Goal: Information Seeking & Learning: Learn about a topic

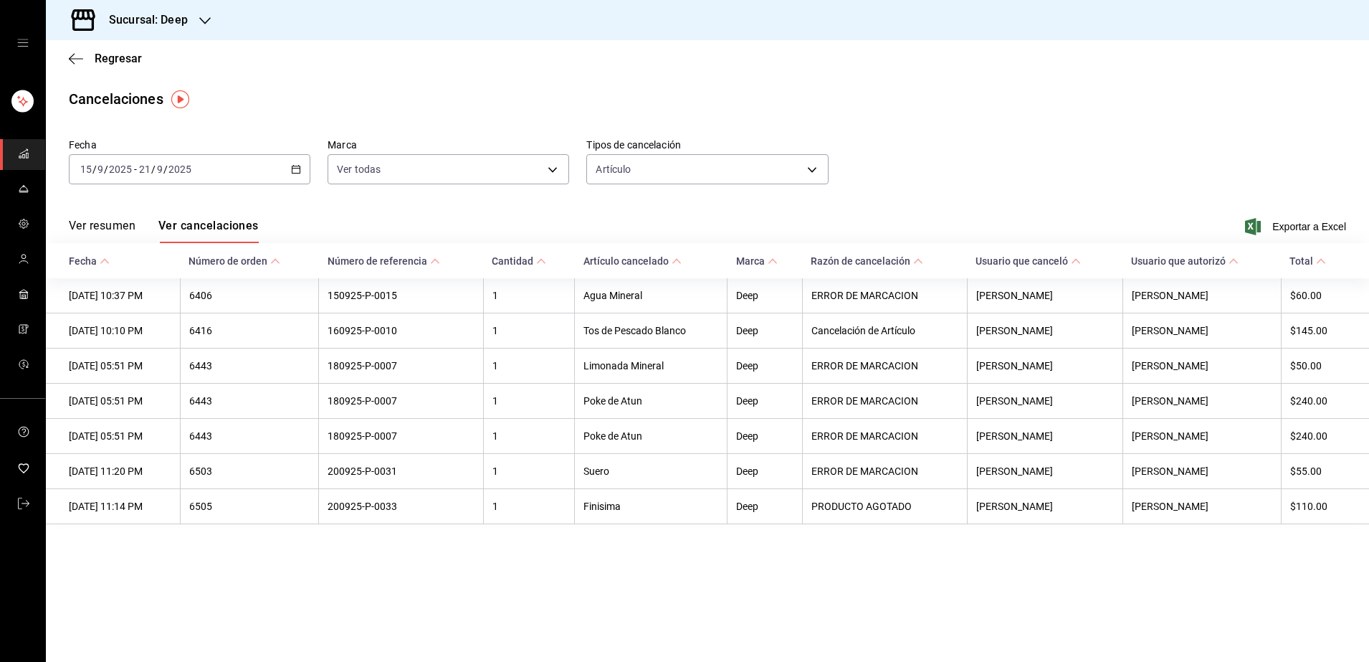
drag, startPoint x: 27, startPoint y: 161, endPoint x: 35, endPoint y: 163, distance: 8.9
click at [27, 161] on span "mailbox folders" at bounding box center [23, 154] width 11 height 19
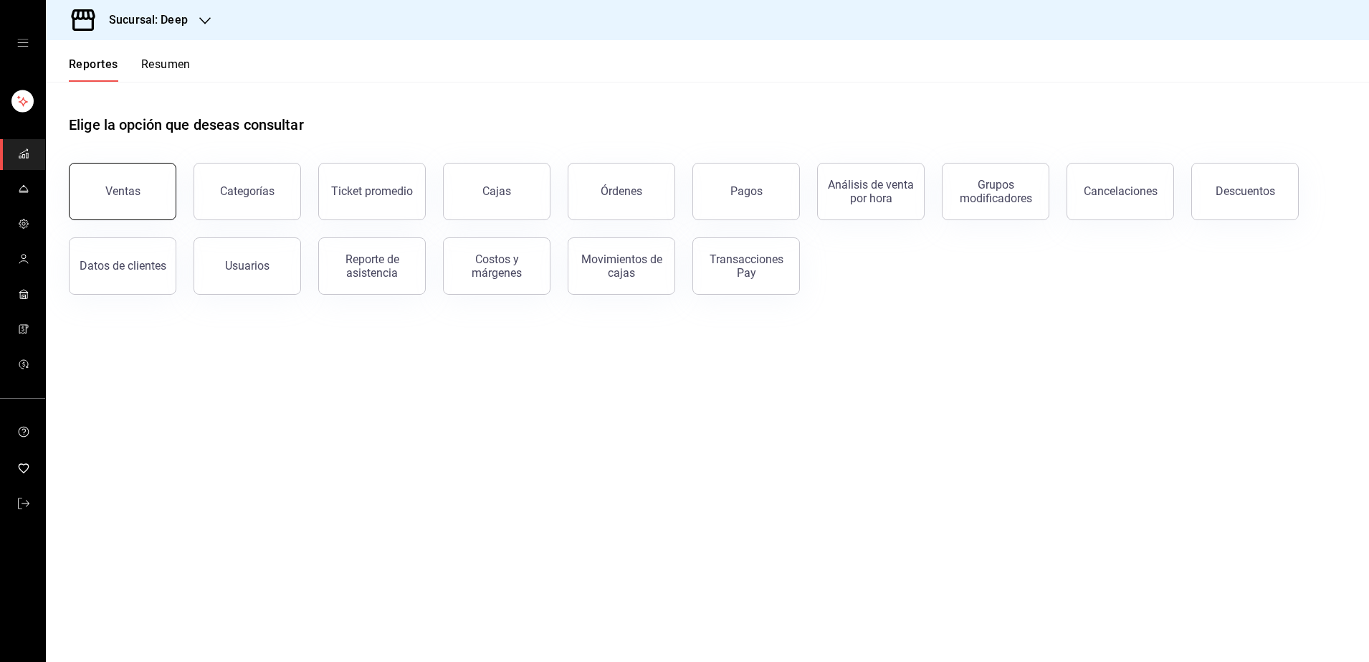
click at [165, 206] on button "Ventas" at bounding box center [123, 191] width 108 height 57
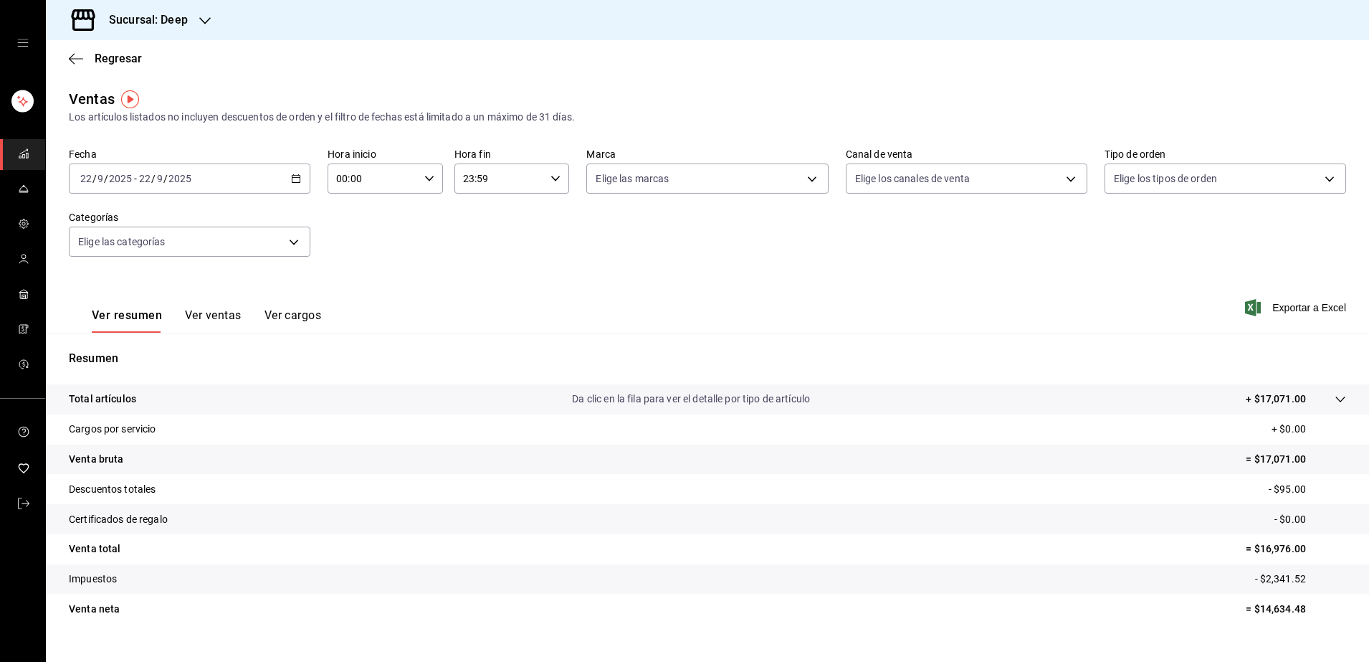
click at [144, 176] on input "22" at bounding box center [144, 178] width 13 height 11
click at [113, 352] on span "Rango de fechas" at bounding box center [136, 350] width 111 height 15
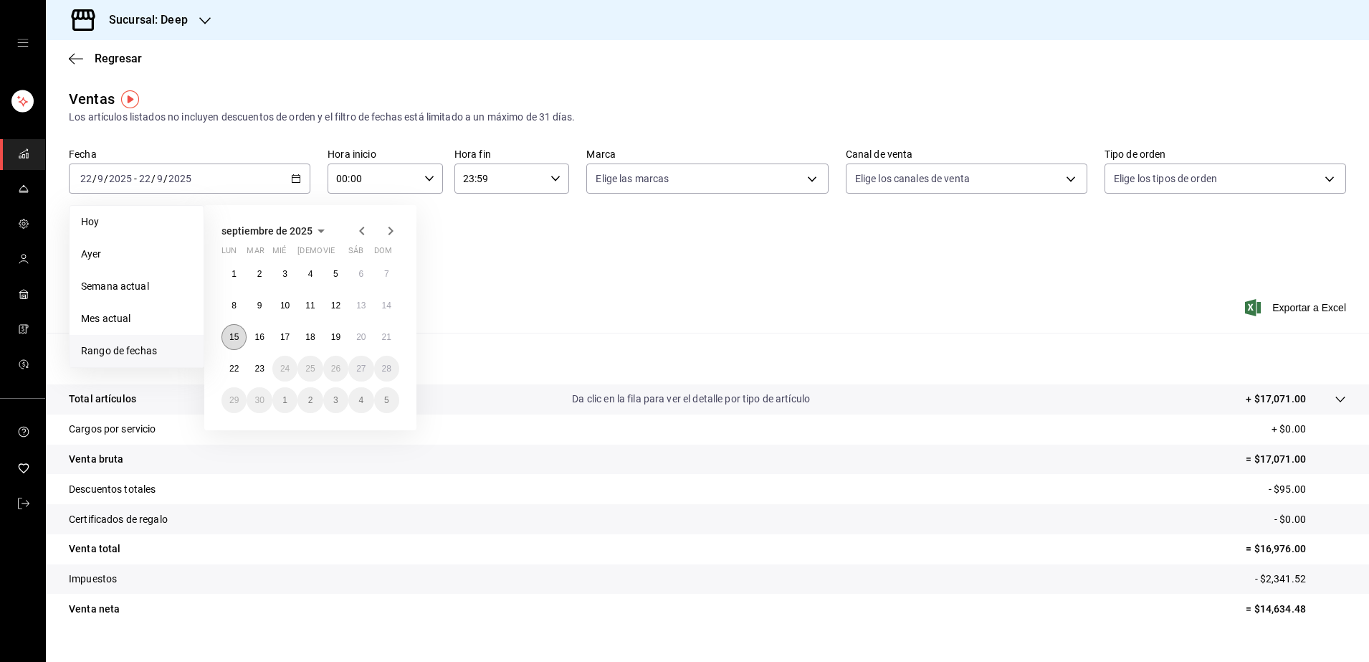
click at [228, 340] on button "15" at bounding box center [233, 337] width 25 height 26
click at [389, 335] on abbr "21" at bounding box center [386, 337] width 9 height 10
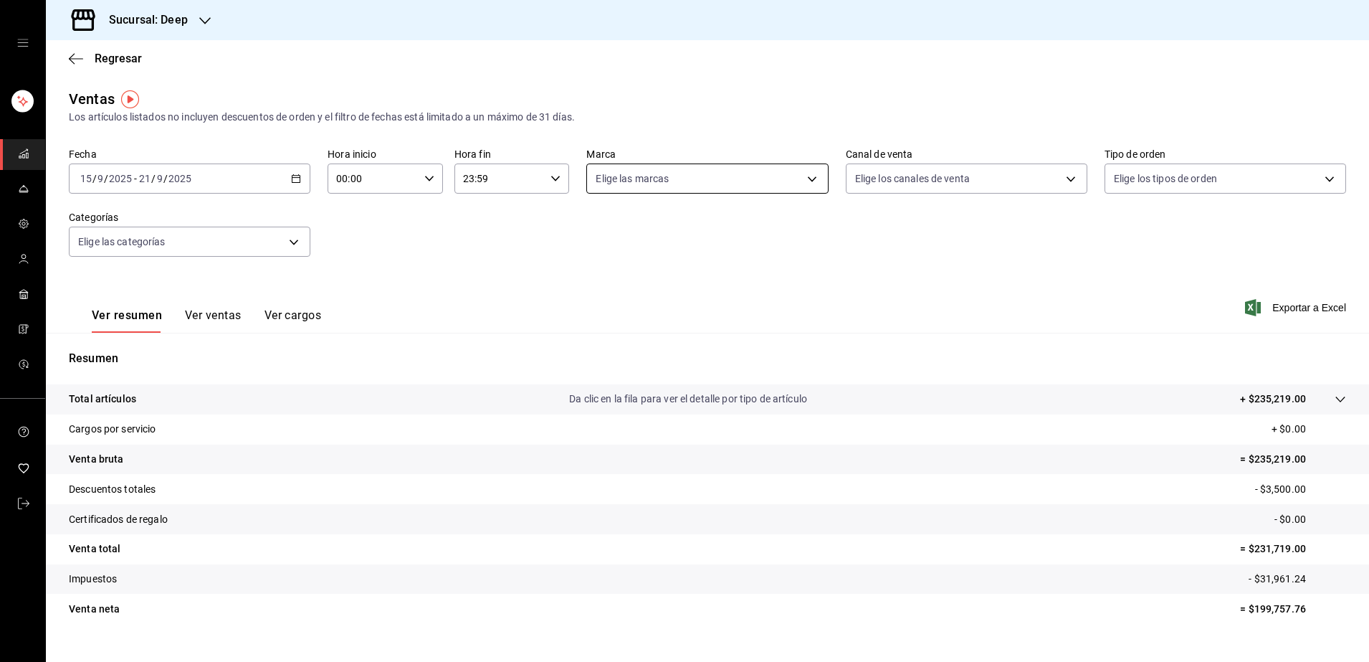
click at [692, 178] on body "Sucursal: Deep Regresar Ventas Los artículos listados no incluyen descuentos de…" at bounding box center [684, 331] width 1369 height 662
click at [598, 288] on li "Deep" at bounding box center [700, 282] width 237 height 32
type input "4a277d3d-b871-4e54-9010-bb562c7bff6e"
checkbox input "true"
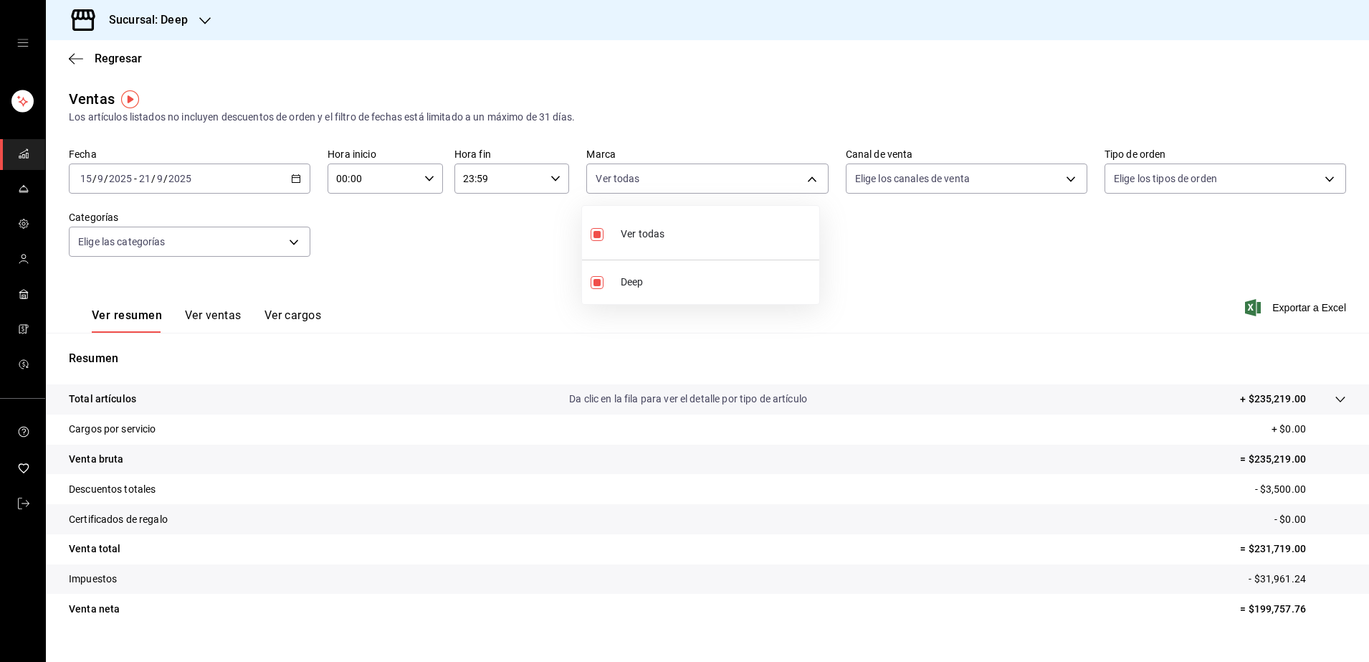
click at [986, 184] on div at bounding box center [684, 331] width 1369 height 662
click at [1049, 169] on body "Sucursal: Deep Regresar Ventas Los artículos listados no incluyen descuentos de…" at bounding box center [684, 331] width 1369 height 662
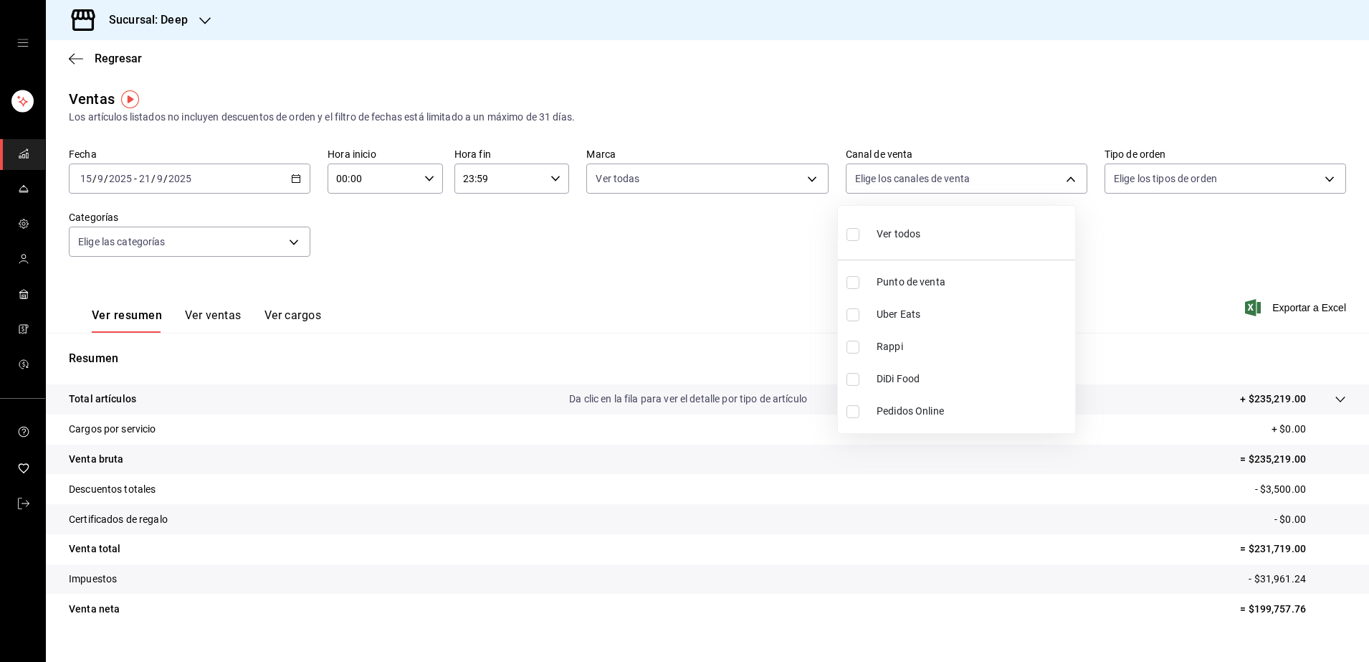
click at [844, 242] on li "Ver todos" at bounding box center [956, 232] width 237 height 42
type input "PARROT,UBER_EATS,RAPPI,DIDI_FOOD,ONLINE"
checkbox input "true"
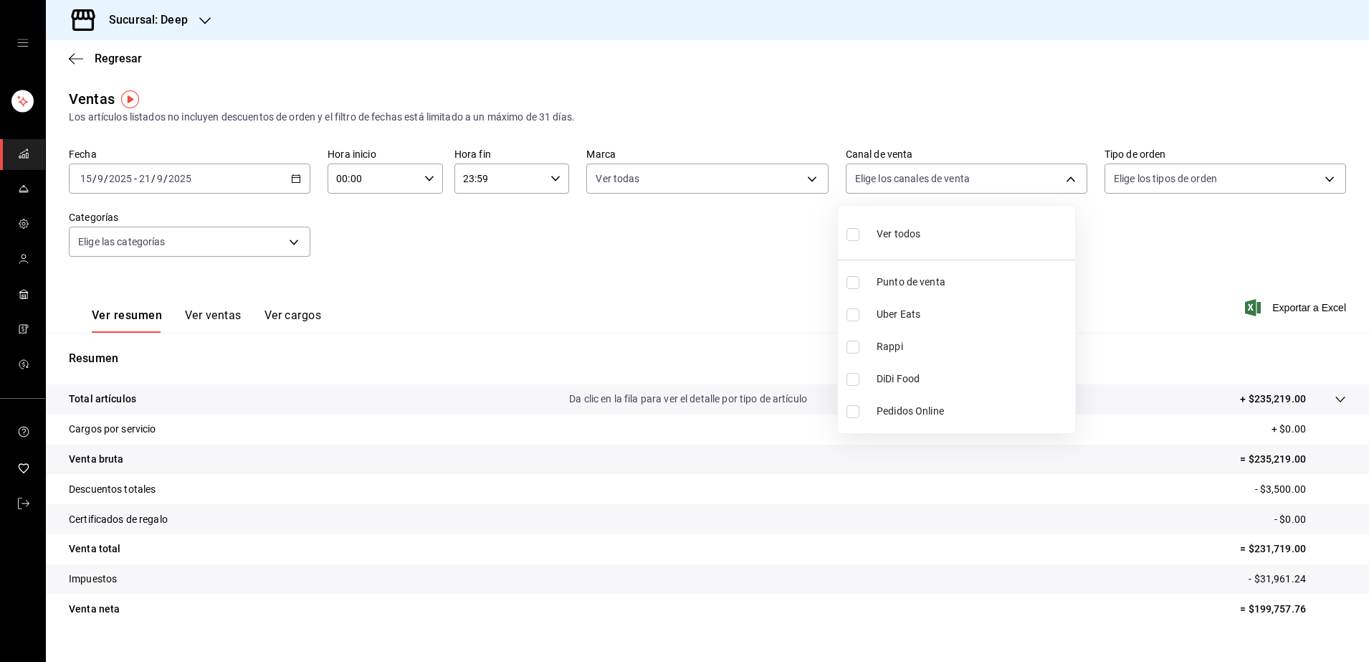
checkbox input "true"
click at [1224, 179] on div at bounding box center [684, 331] width 1369 height 662
click at [1324, 176] on body "Sucursal: Deep Regresar Ventas Los artículos listados no incluyen descuentos de…" at bounding box center [684, 331] width 1369 height 662
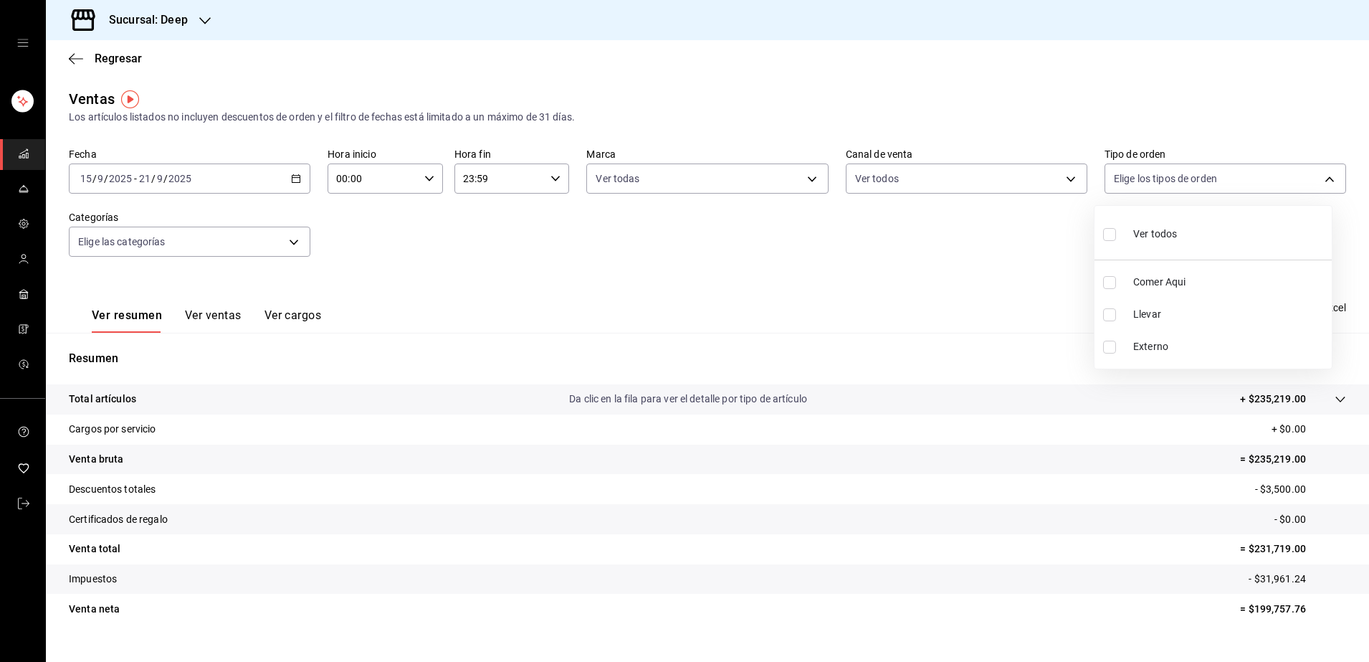
click at [1104, 234] on input "checkbox" at bounding box center [1109, 234] width 13 height 13
checkbox input "true"
type input "7a04b558-8fbb-41b2-89a7-5e52c752b43e,8bbf3d8a-a26d-4777-a0e2-7f3fe06659cd,EXTER…"
checkbox input "true"
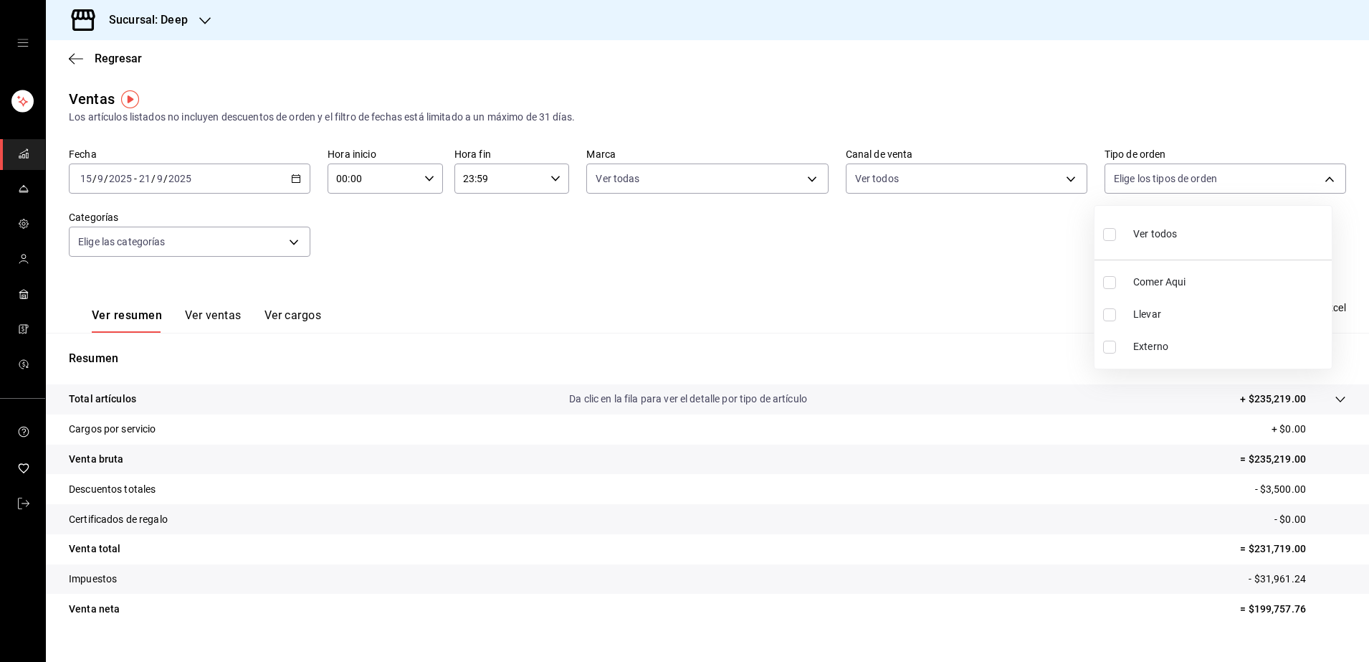
checkbox input "true"
click at [295, 236] on div at bounding box center [684, 331] width 1369 height 662
click at [295, 236] on body "Sucursal: Deep Regresar Ventas Los artículos listados no incluyen descuentos de…" at bounding box center [684, 331] width 1369 height 662
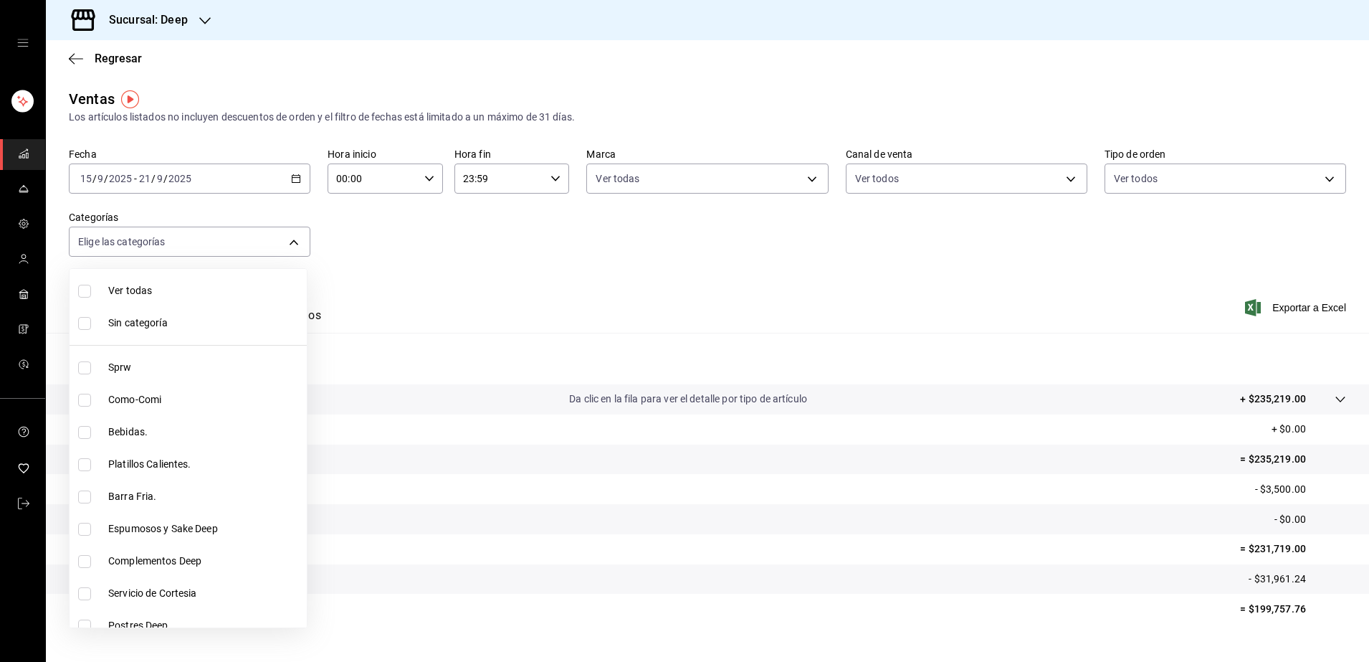
click at [87, 286] on input "checkbox" at bounding box center [84, 291] width 13 height 13
checkbox input "true"
type input "ddb230fc-2149-46a3-9158-6941609bcea4,37b1b8cc-20bc-4ec6-9eb2-fc1007adb248,52e76…"
checkbox input "true"
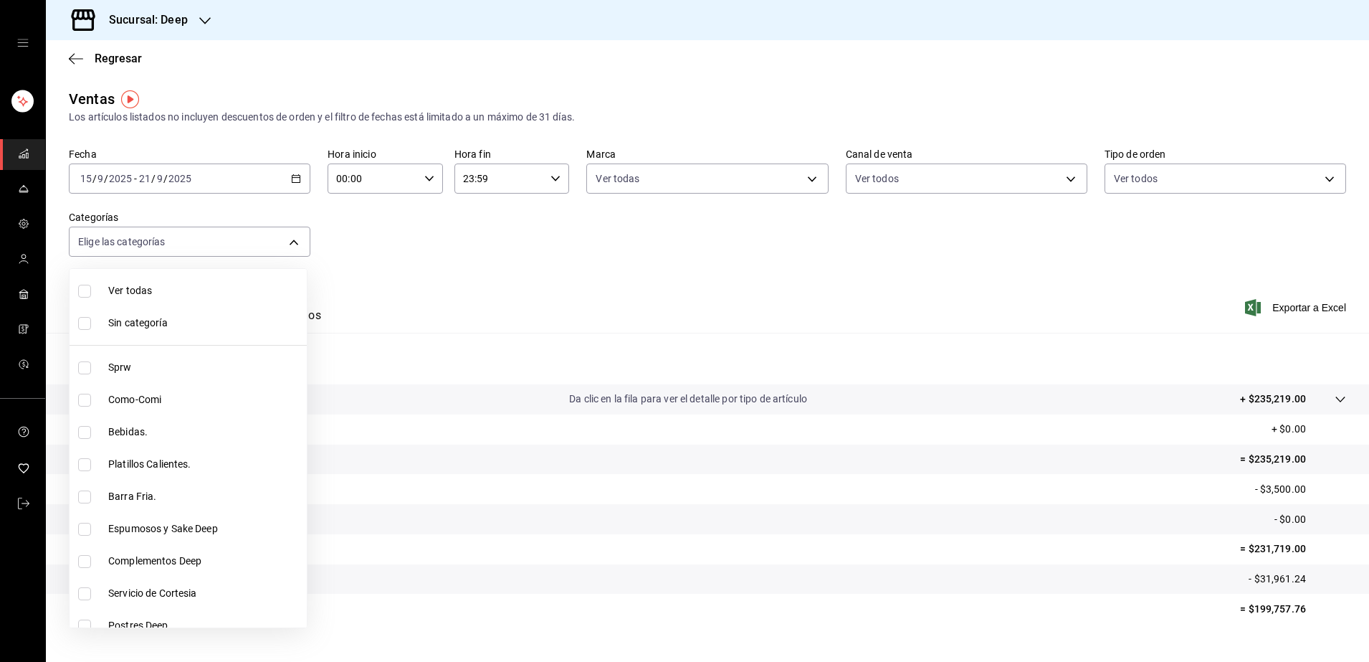
checkbox input "true"
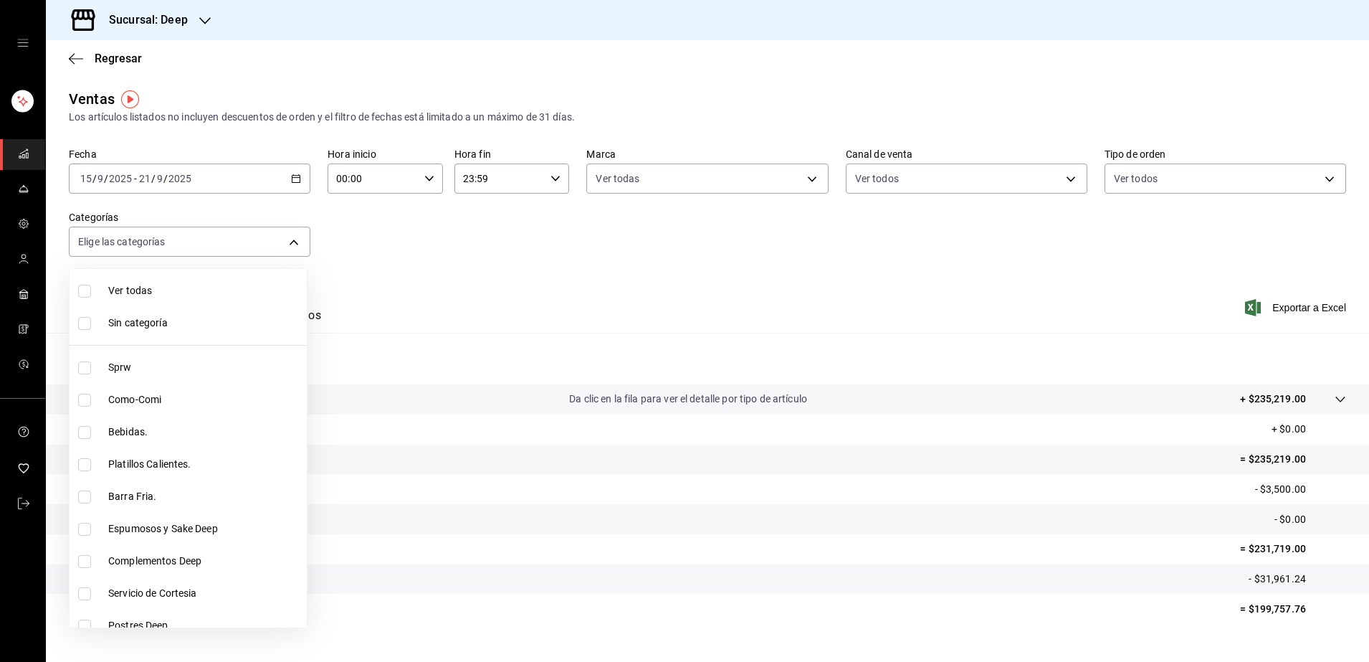
checkbox input "true"
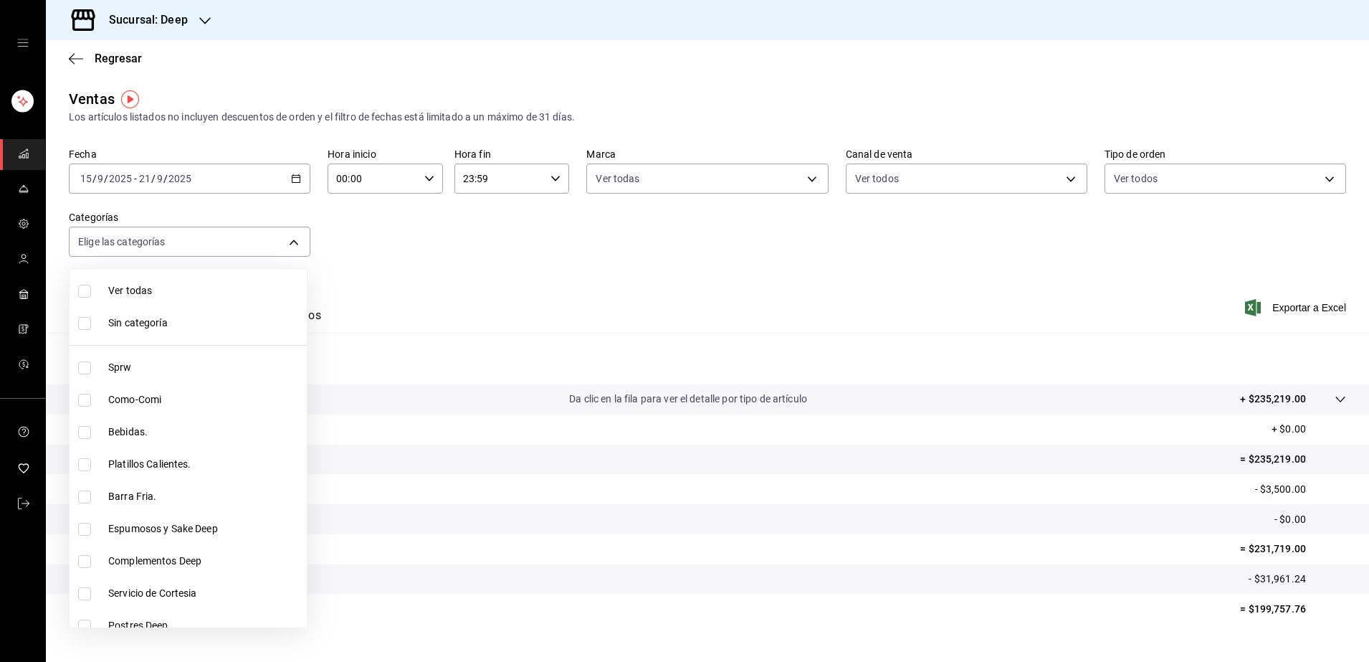
checkbox input "true"
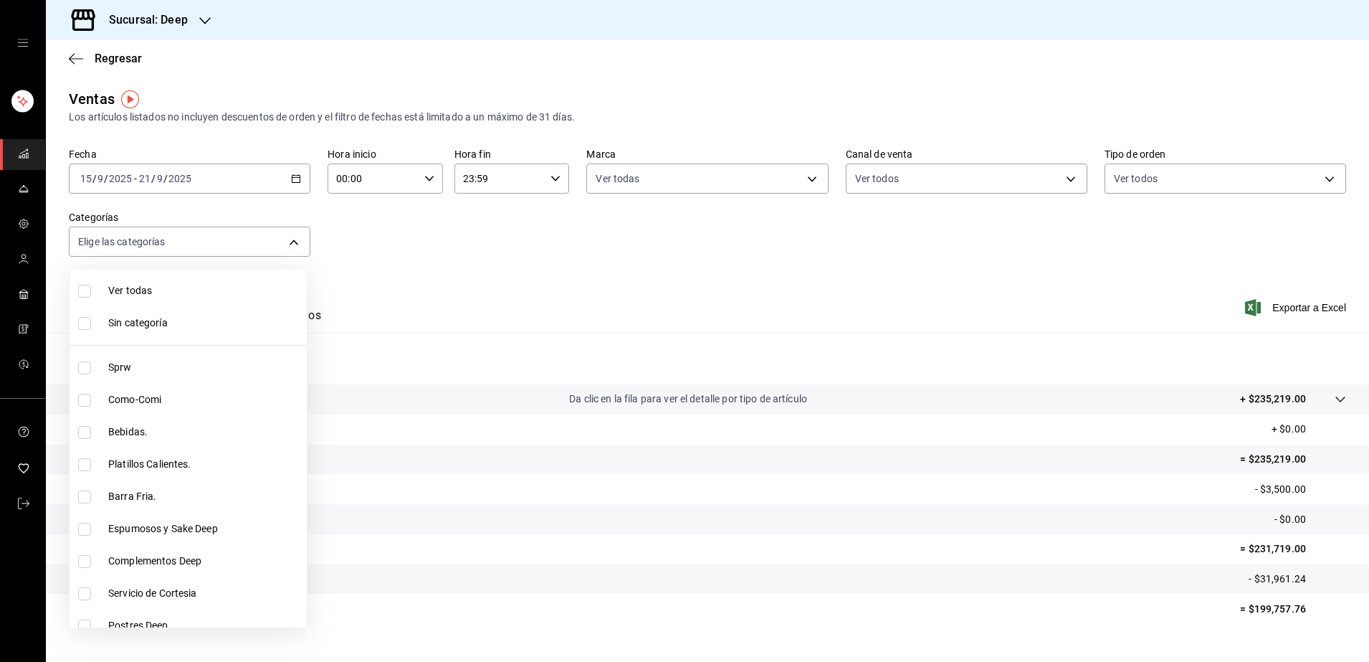
checkbox input "true"
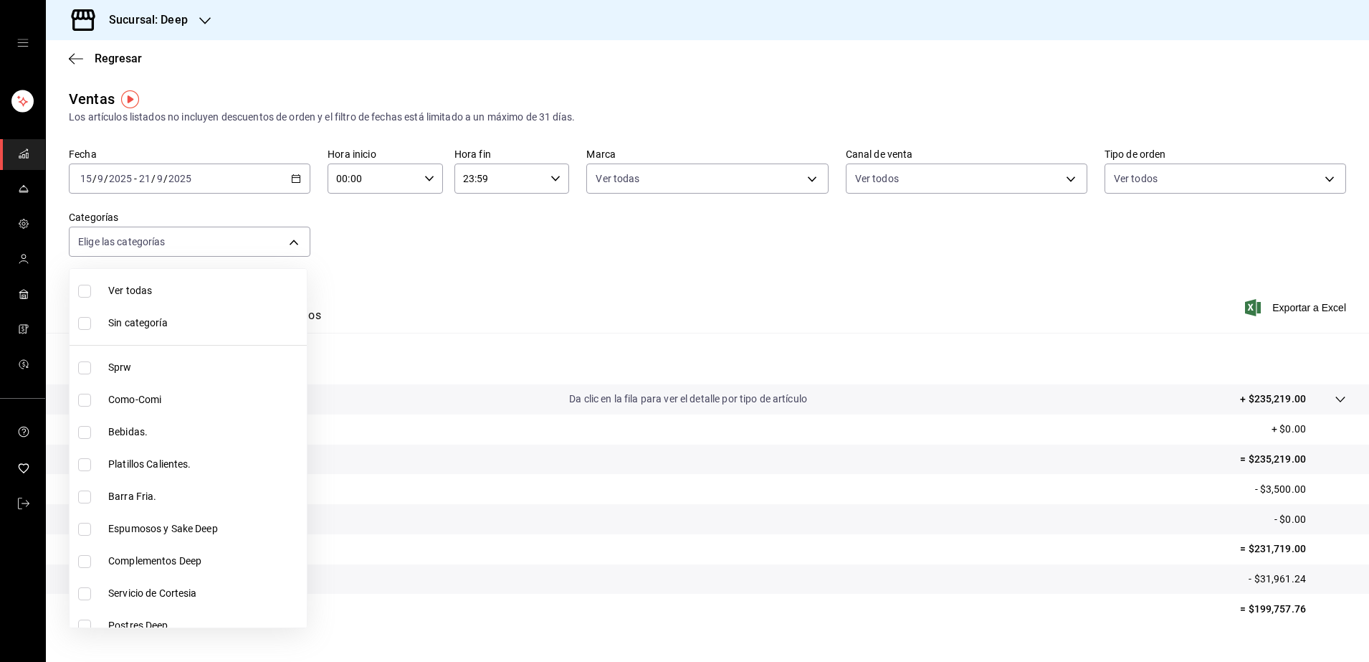
checkbox input "true"
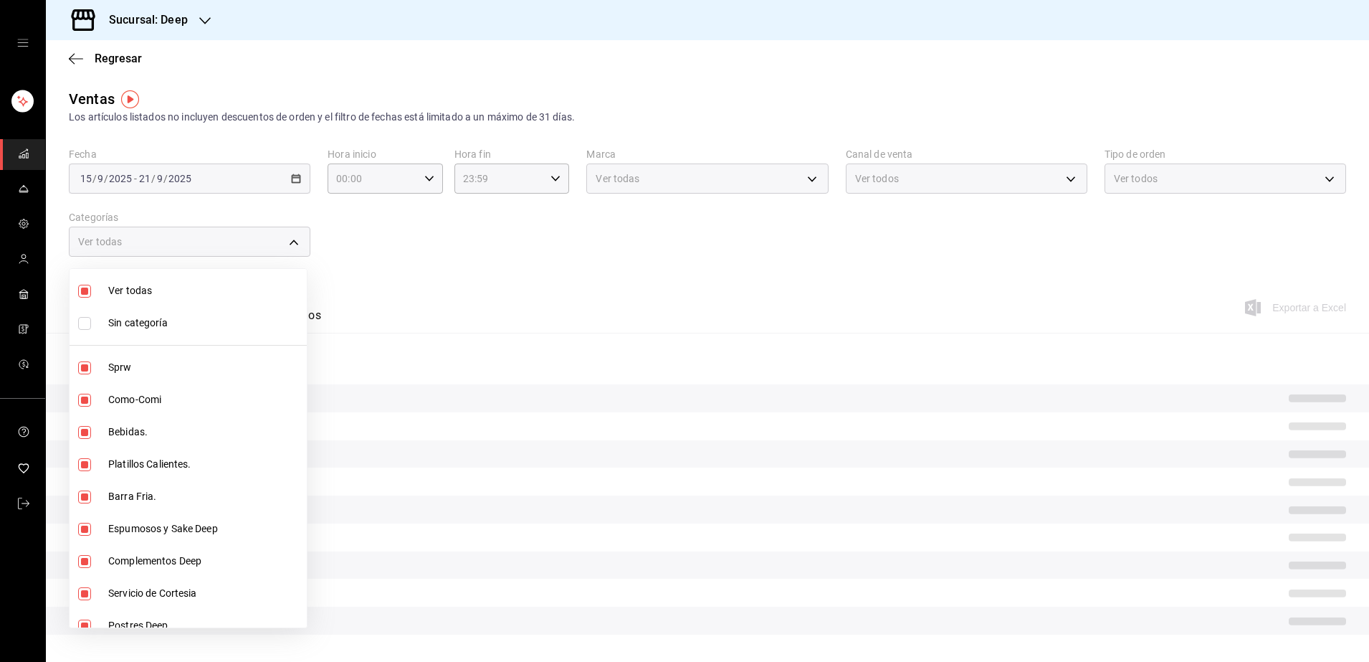
click at [429, 324] on div at bounding box center [684, 331] width 1369 height 662
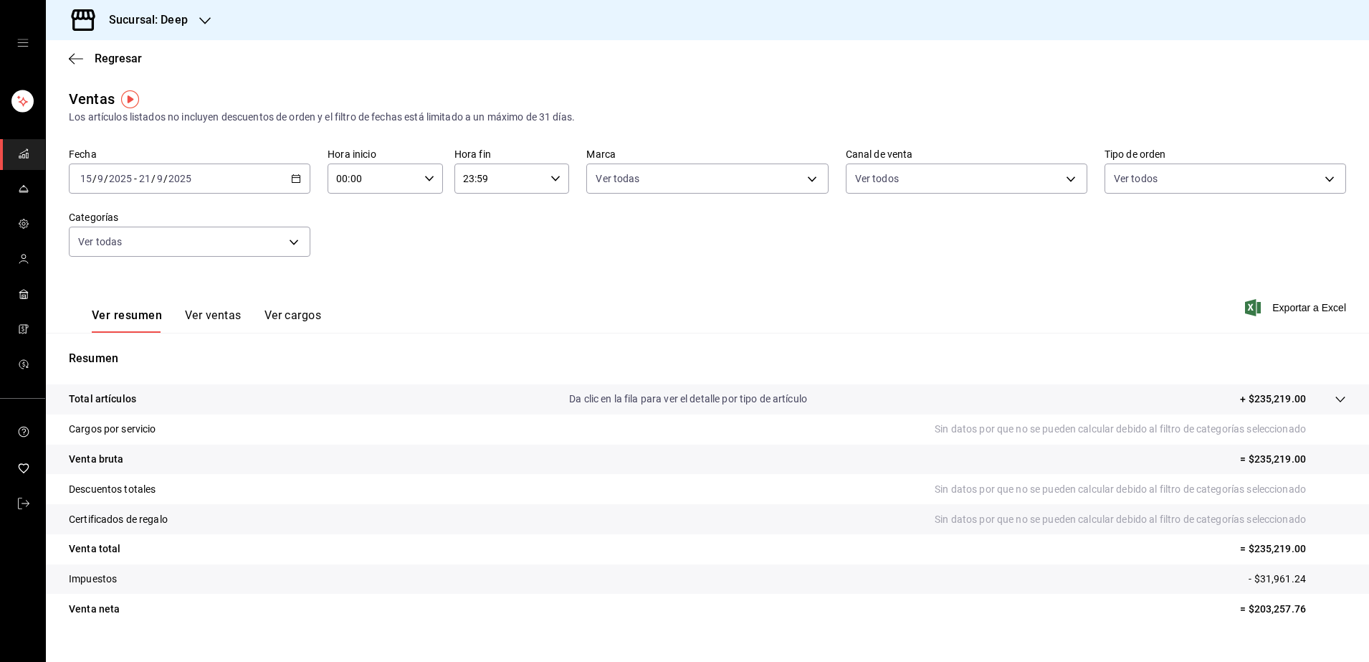
click at [206, 315] on button "Ver ventas" at bounding box center [213, 320] width 57 height 24
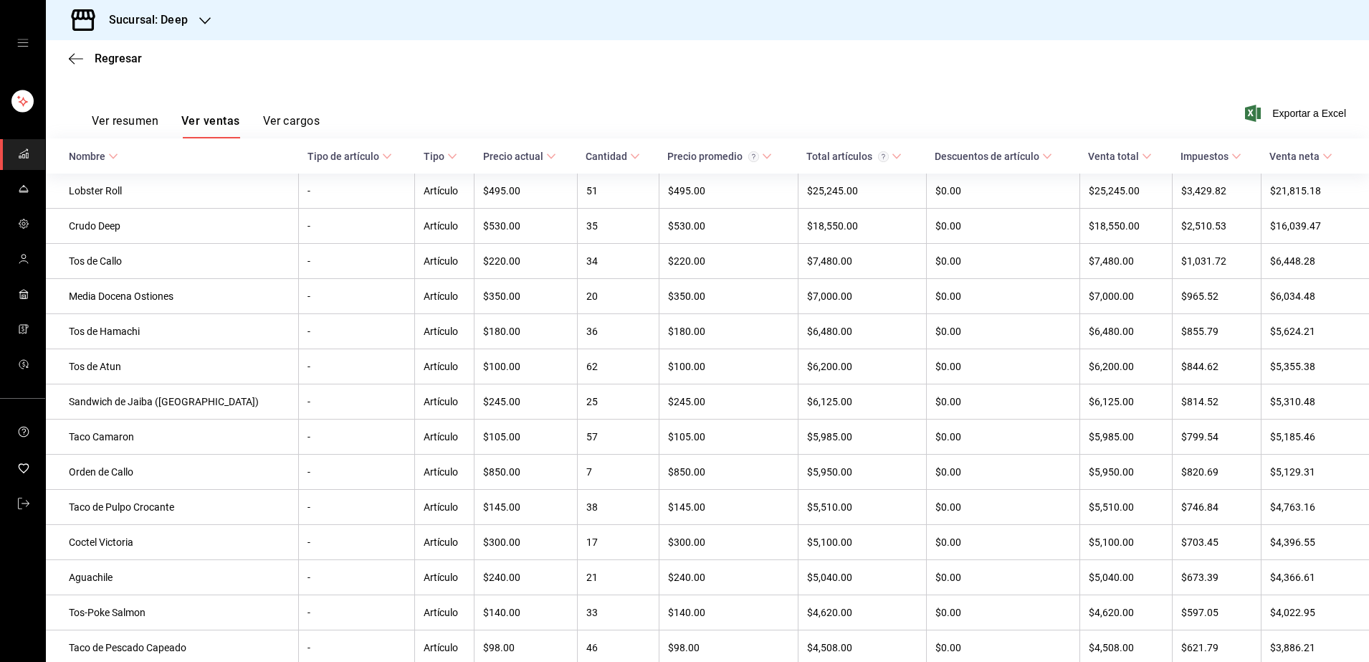
scroll to position [209, 0]
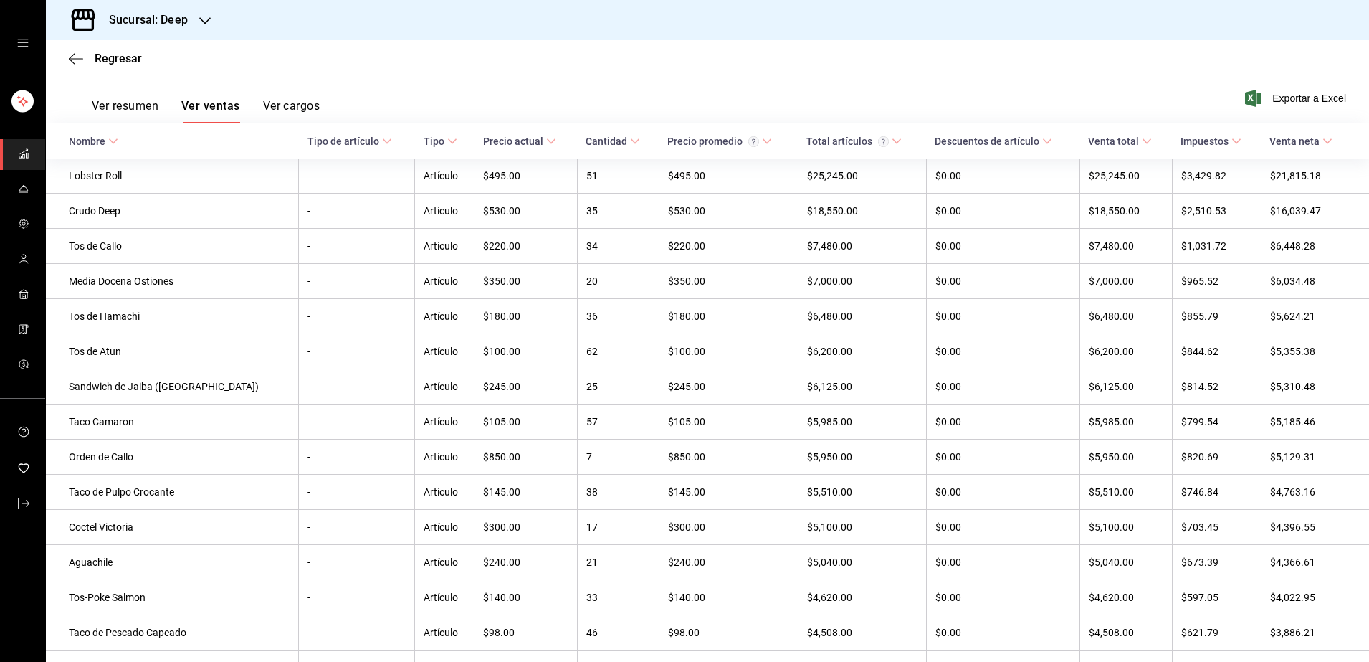
click at [383, 140] on \(Stroke\) at bounding box center [387, 141] width 9 height 5
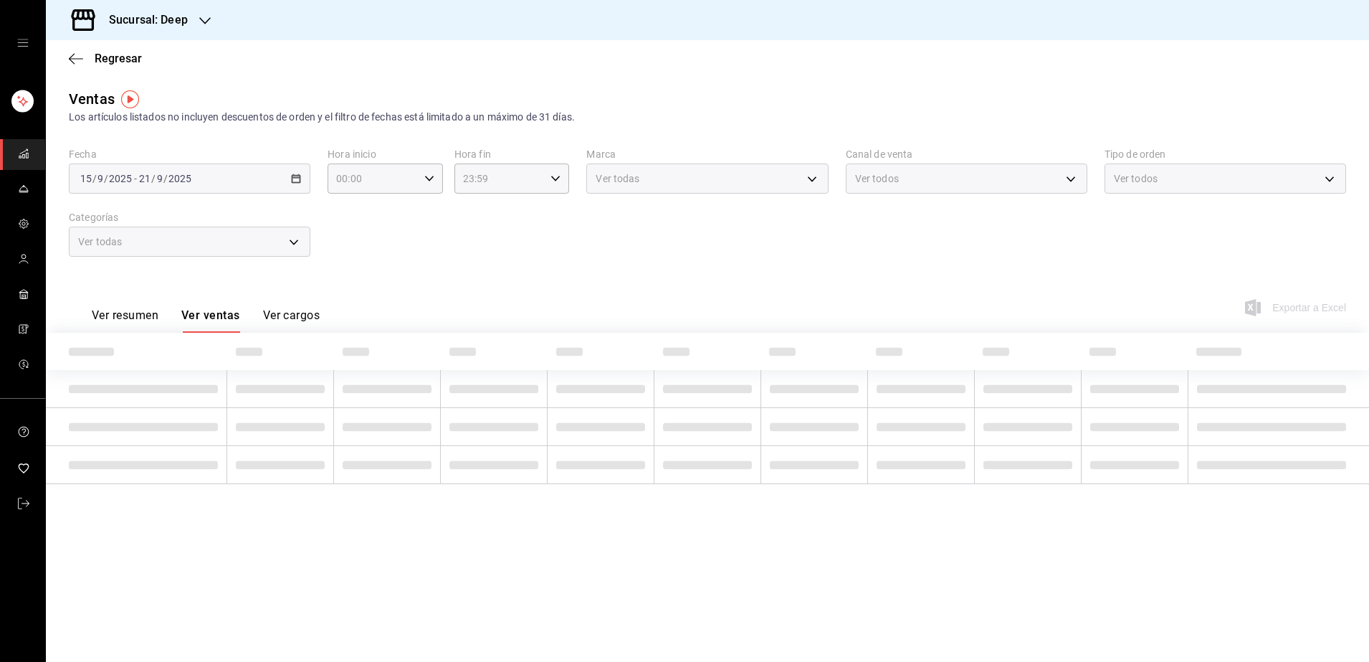
scroll to position [0, 0]
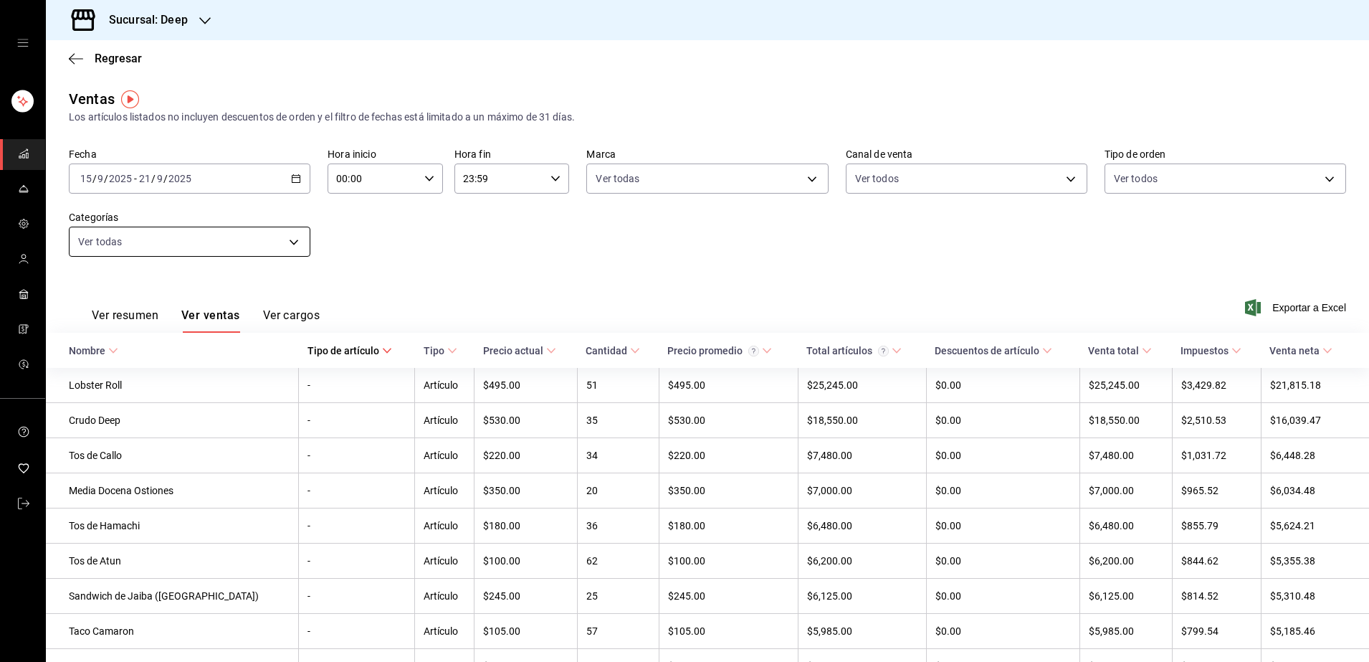
click at [290, 247] on body "Sucursal: Deep Regresar Ventas Los artículos listados no incluyen descuentos de…" at bounding box center [684, 331] width 1369 height 662
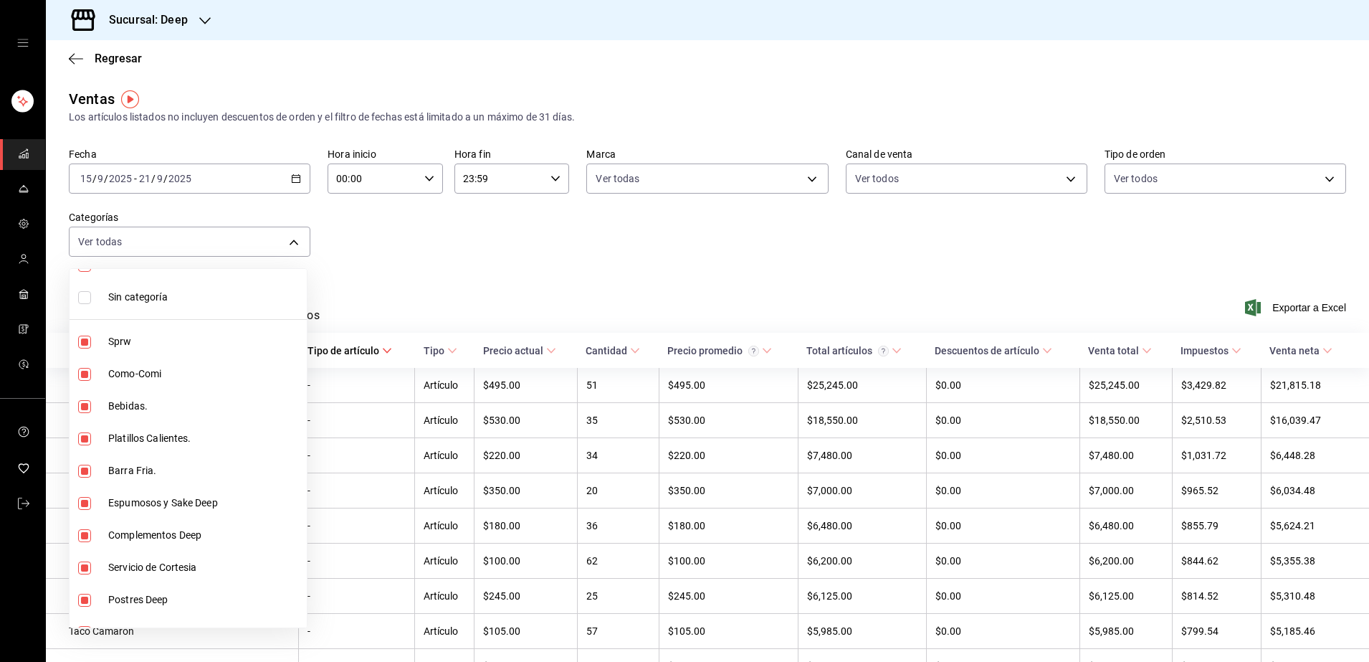
scroll to position [4, 0]
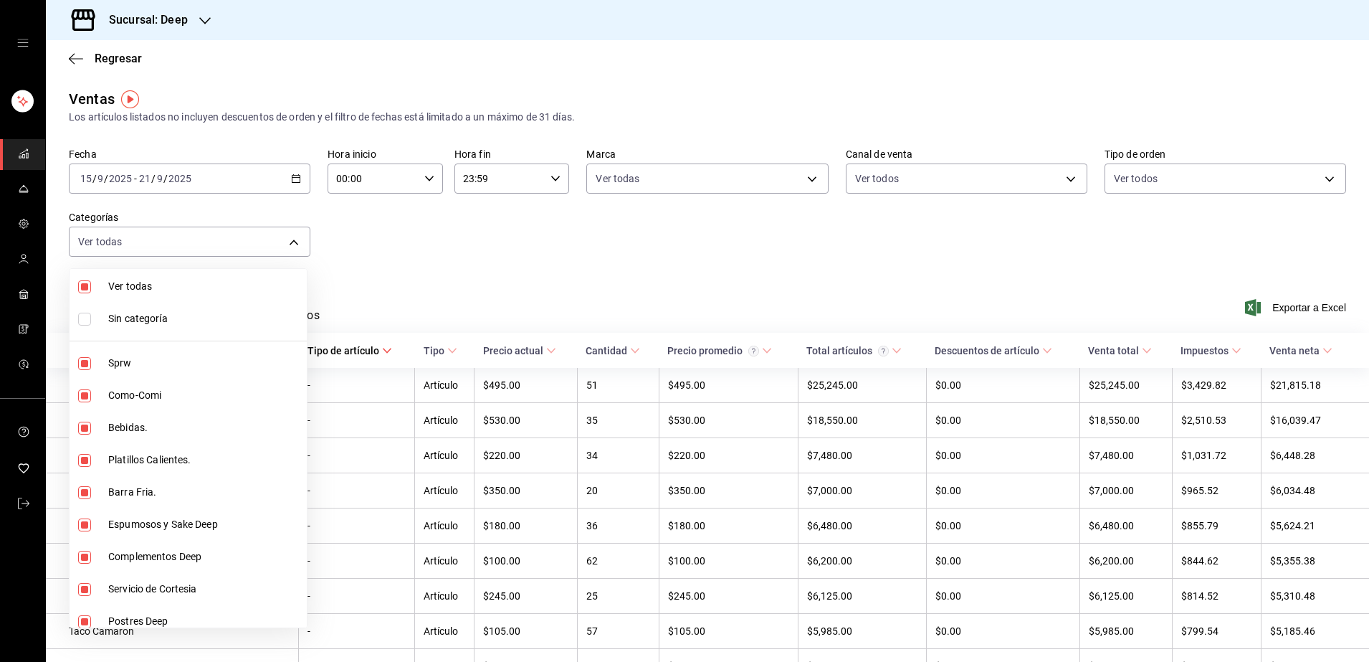
click at [80, 289] on input "checkbox" at bounding box center [84, 286] width 13 height 13
checkbox input "false"
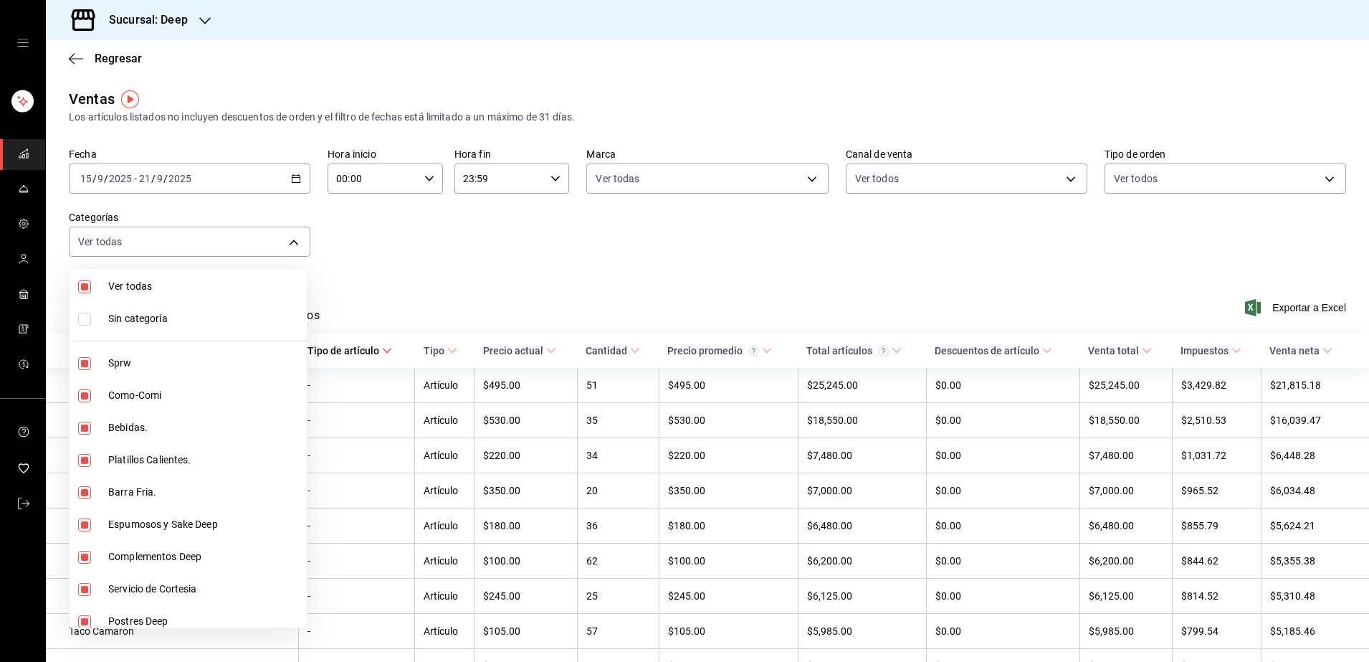
checkbox input "false"
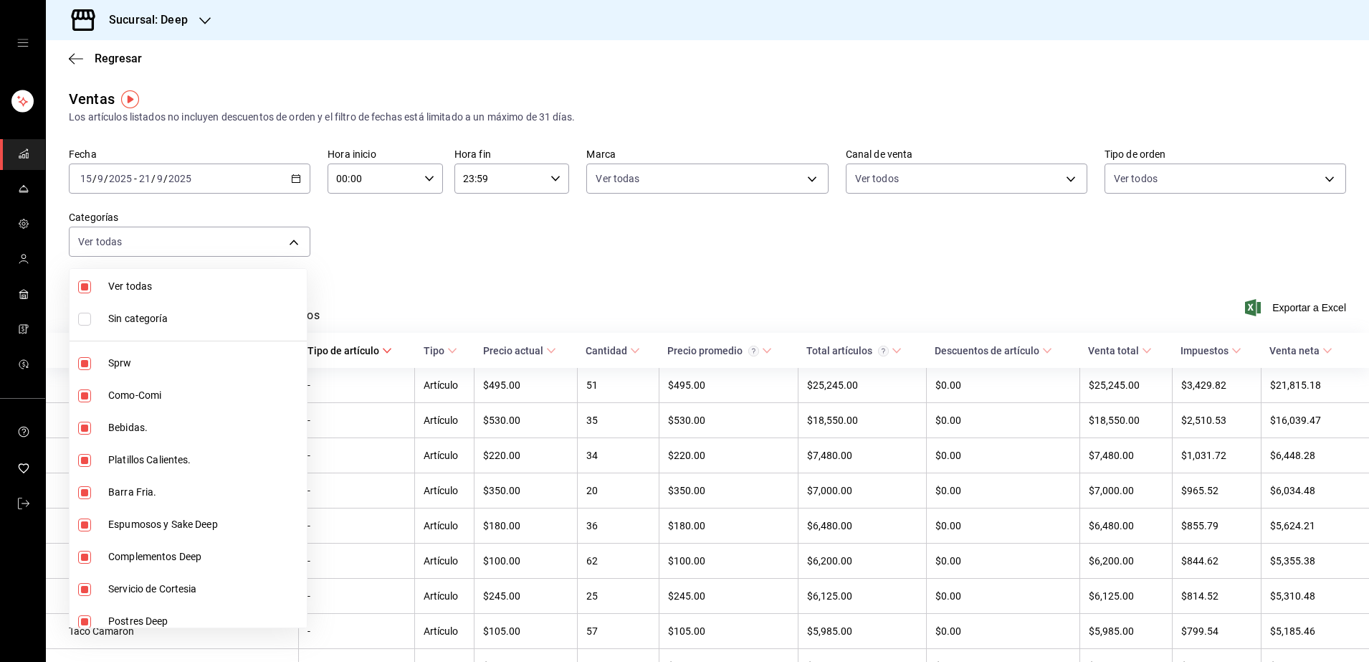
checkbox input "false"
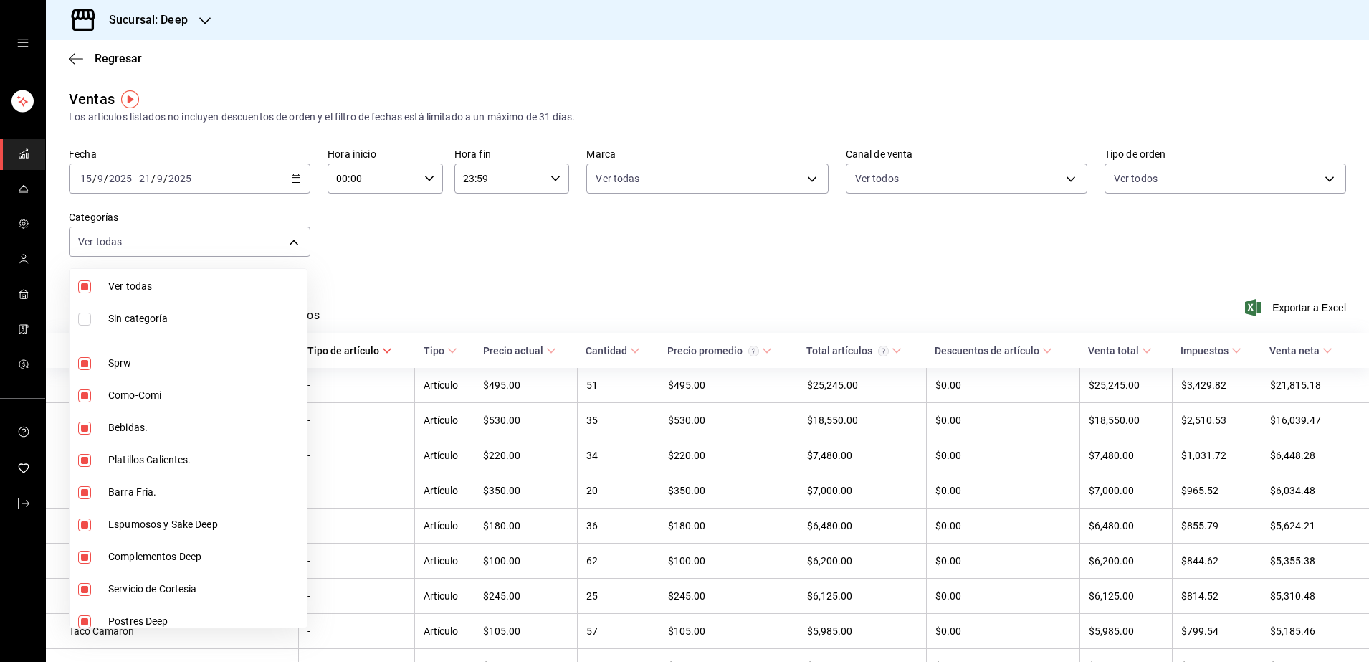
checkbox input "false"
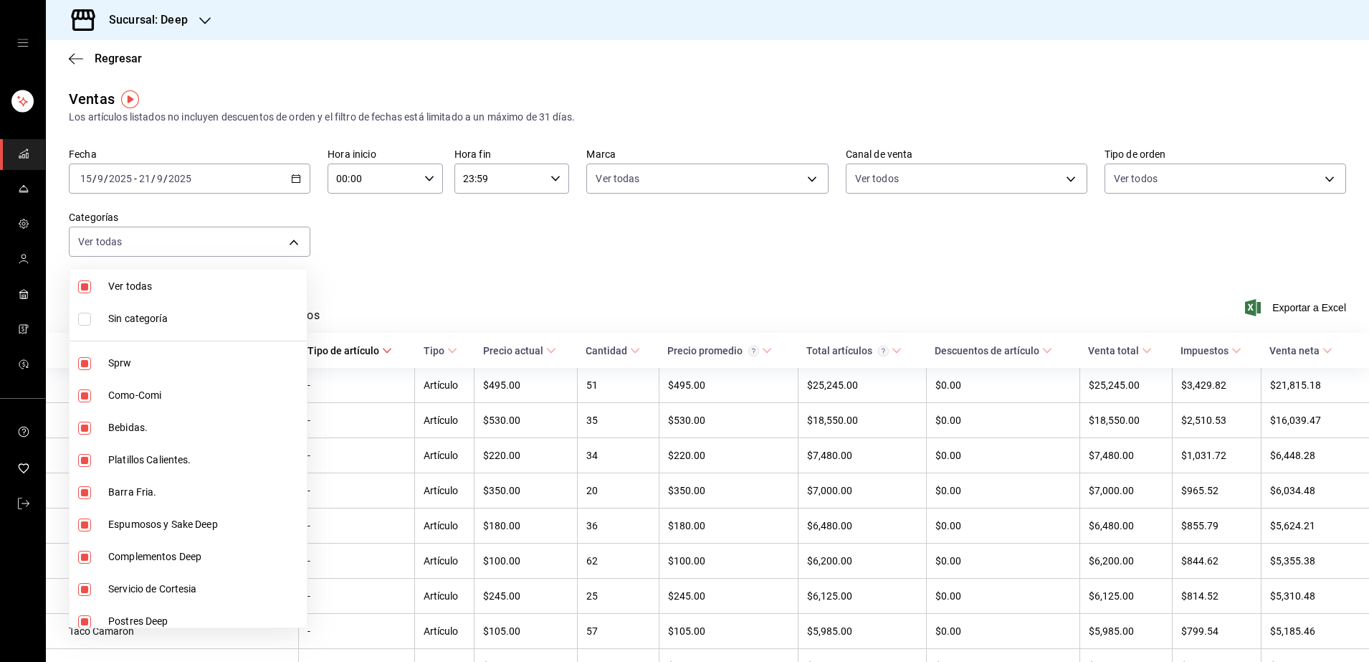
checkbox input "false"
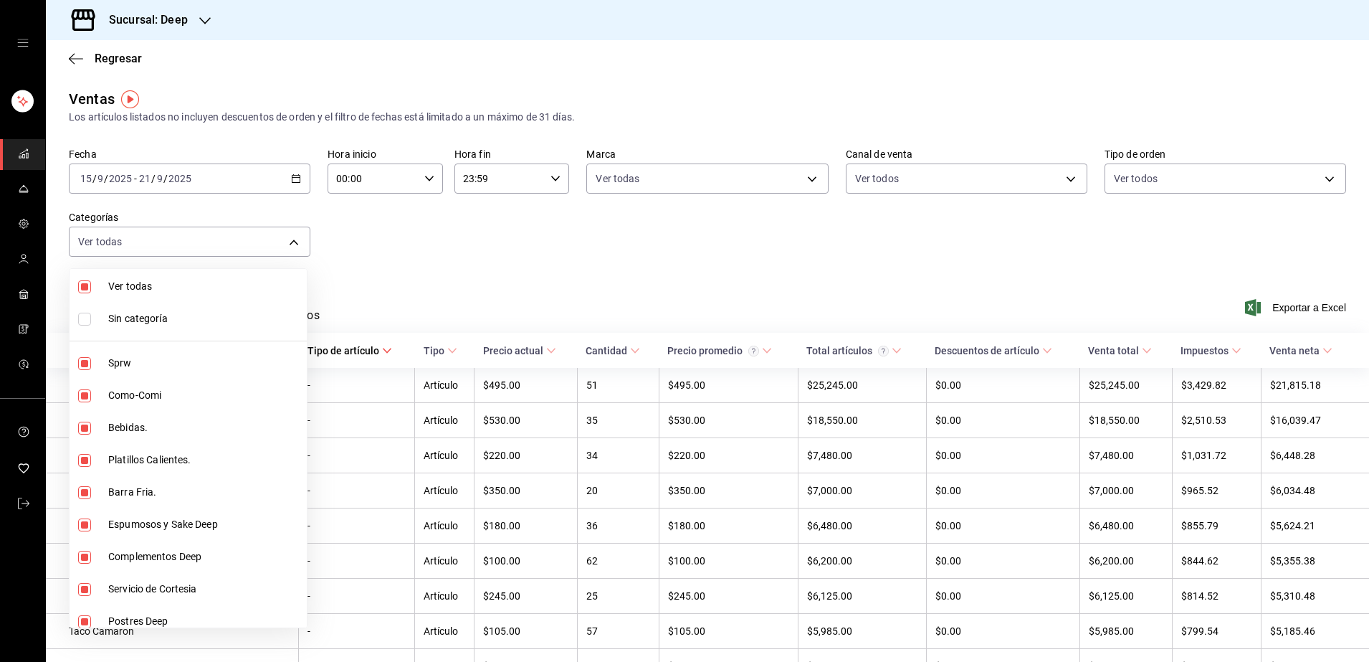
checkbox input "false"
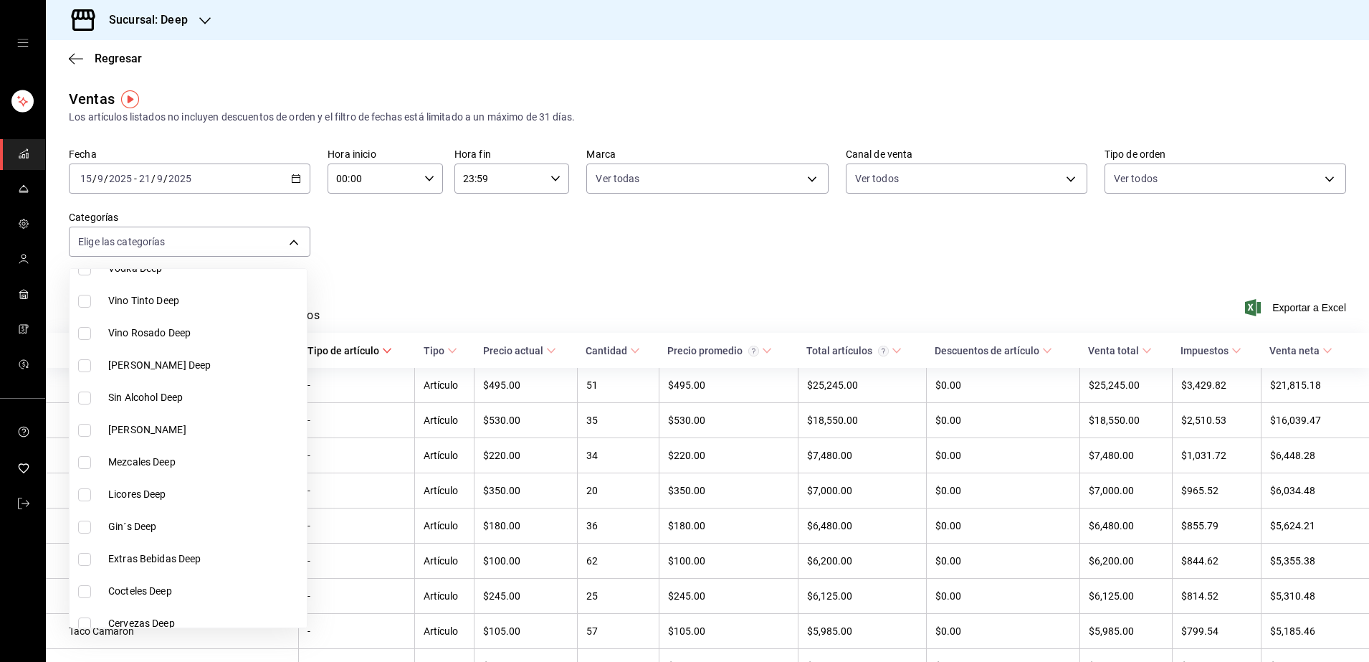
scroll to position [530, 0]
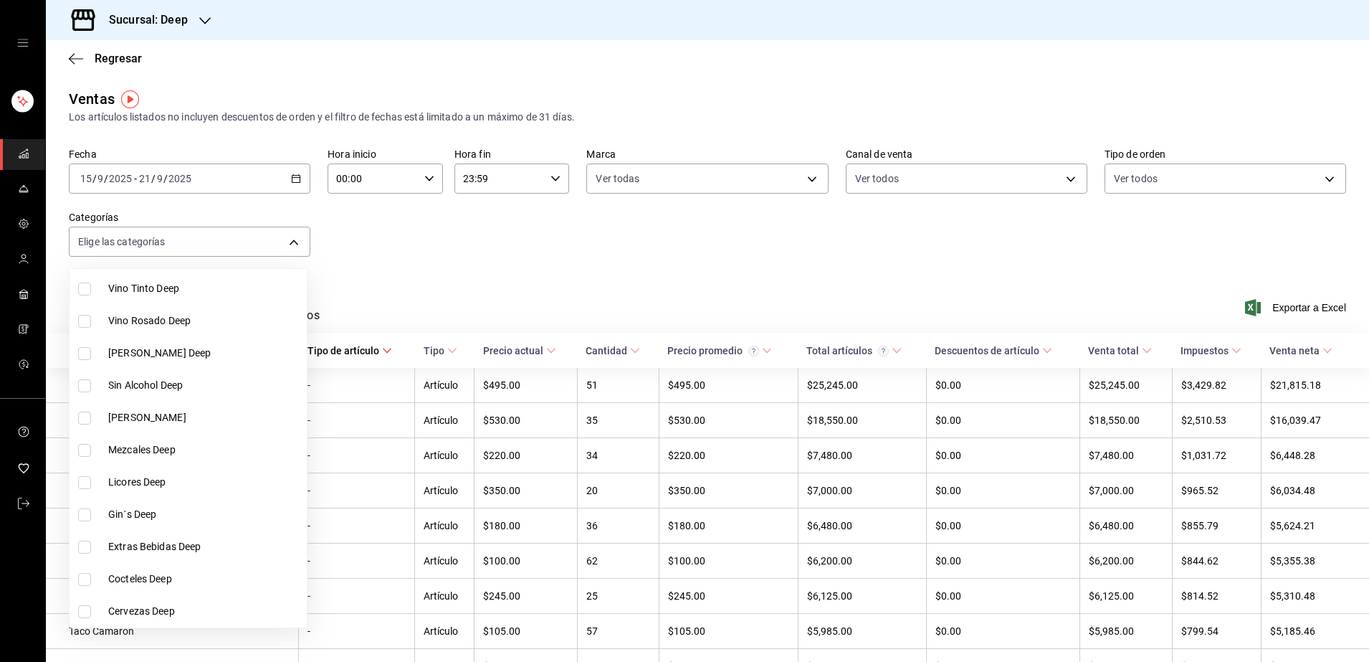
click at [87, 610] on input "checkbox" at bounding box center [84, 611] width 13 height 13
checkbox input "true"
type input "0abba288-c72a-4b93-813e-3a8eff0934e8"
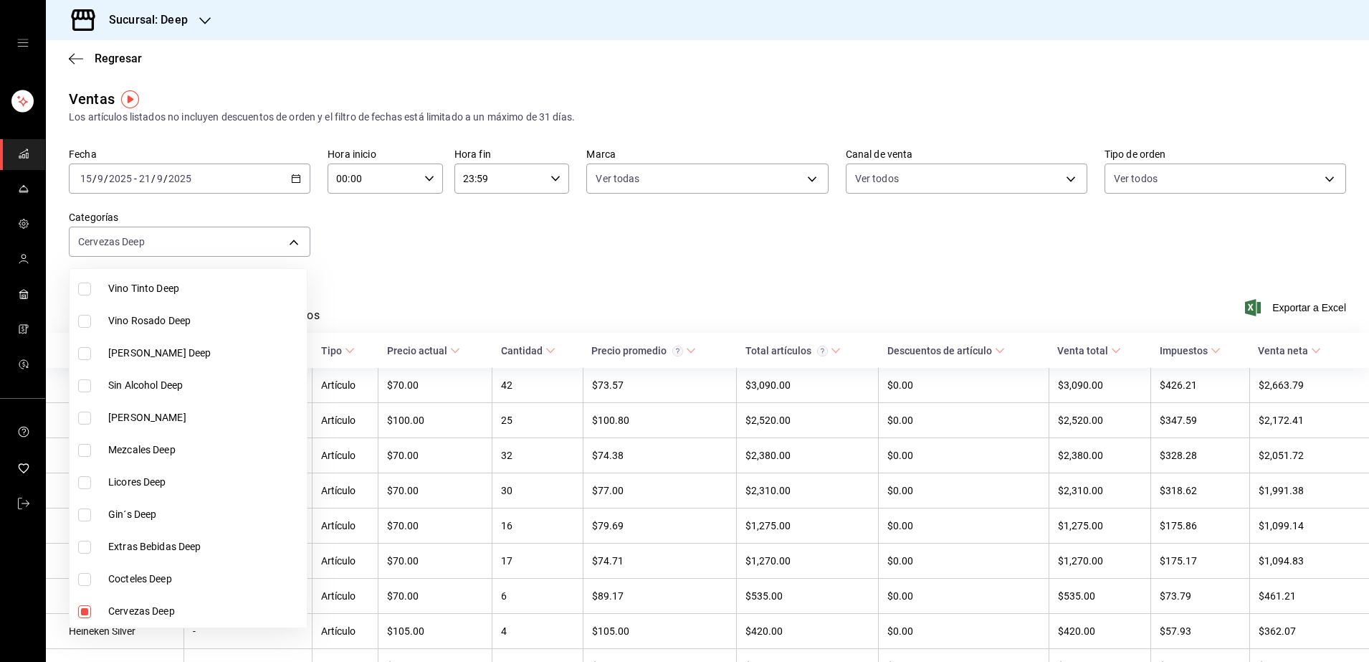
click at [88, 545] on input "checkbox" at bounding box center [84, 546] width 13 height 13
checkbox input "true"
type input "0abba288-c72a-4b93-813e-3a8eff0934e8,763db545-d8c0-4000-9487-e260caa7ec8d"
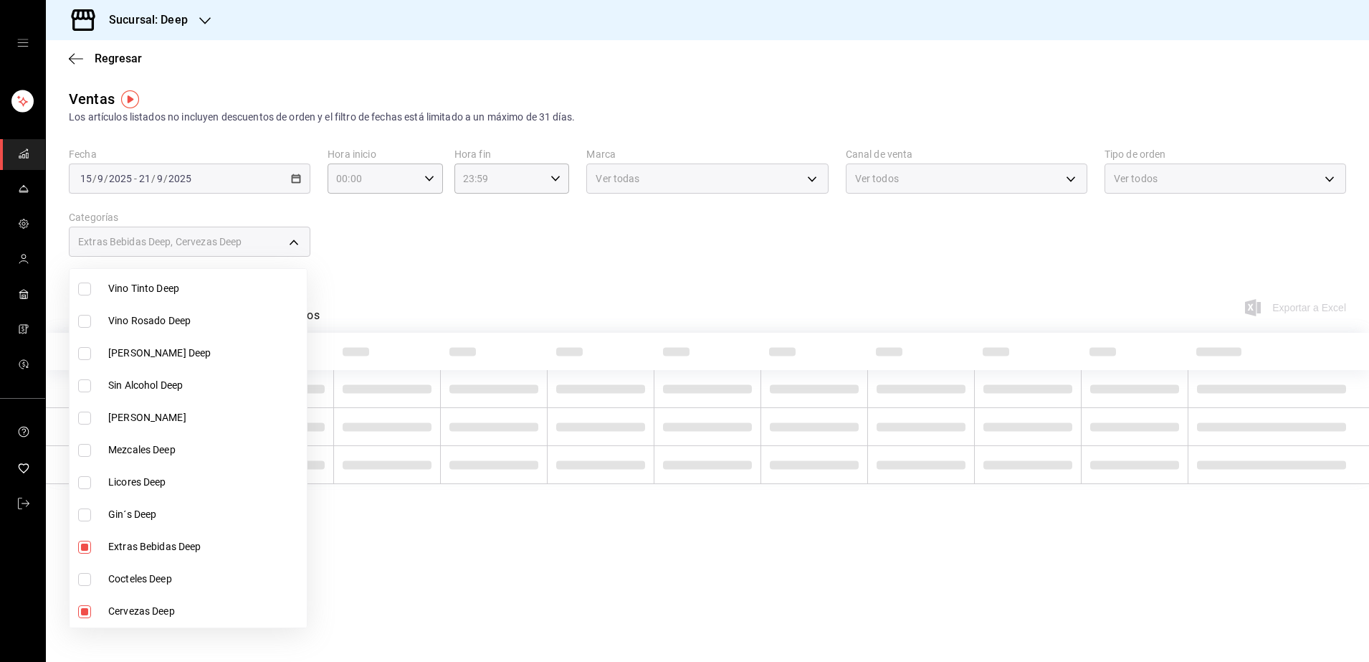
click at [87, 480] on input "checkbox" at bounding box center [84, 482] width 13 height 13
checkbox input "true"
type input "0abba288-c72a-4b93-813e-3a8eff0934e8,763db545-d8c0-4000-9487-e260caa7ec8d,1c0e3…"
click at [89, 452] on input "checkbox" at bounding box center [84, 450] width 13 height 13
checkbox input "true"
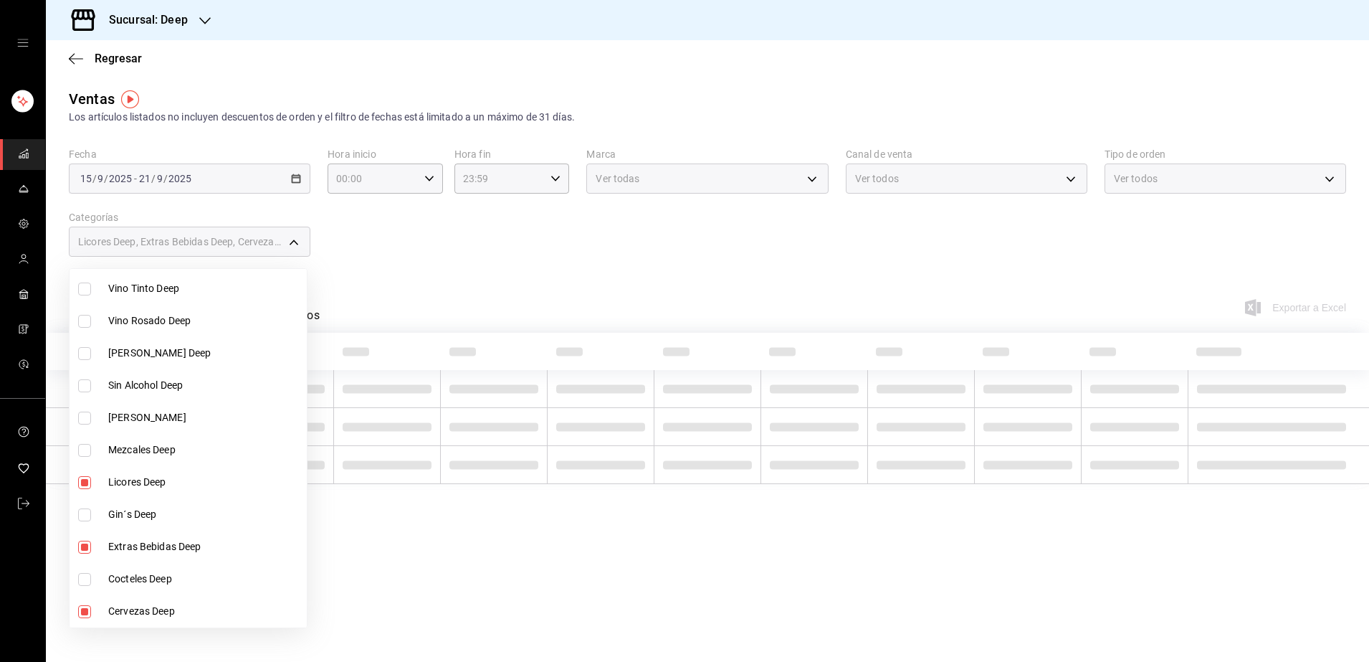
type input "0abba288-c72a-4b93-813e-3a8eff0934e8,763db545-d8c0-4000-9487-e260caa7ec8d,1c0e3…"
click at [87, 416] on input "checkbox" at bounding box center [84, 417] width 13 height 13
checkbox input "true"
type input "0abba288-c72a-4b93-813e-3a8eff0934e8,763db545-d8c0-4000-9487-e260caa7ec8d,1c0e3…"
click at [87, 381] on input "checkbox" at bounding box center [84, 385] width 13 height 13
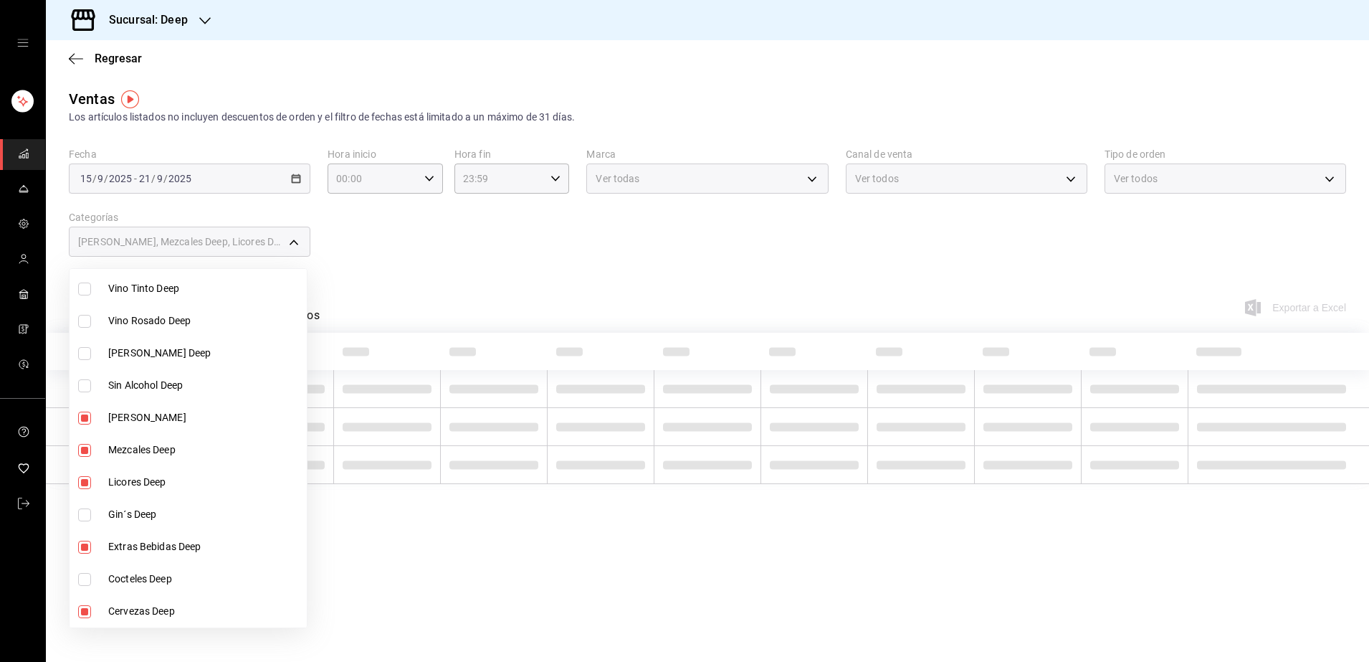
checkbox input "true"
type input "0abba288-c72a-4b93-813e-3a8eff0934e8,763db545-d8c0-4000-9487-e260caa7ec8d,1c0e3…"
click at [82, 353] on input "checkbox" at bounding box center [84, 353] width 13 height 13
checkbox input "true"
type input "0abba288-c72a-4b93-813e-3a8eff0934e8,763db545-d8c0-4000-9487-e260caa7ec8d,1c0e3…"
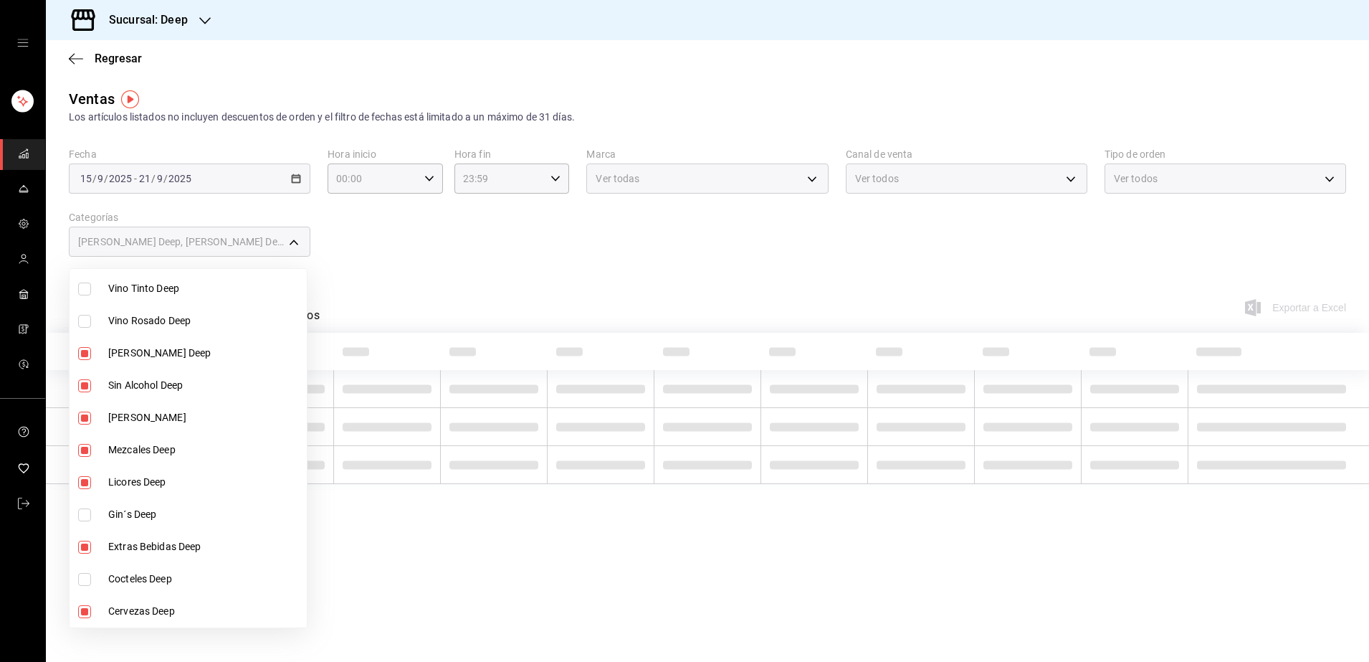
click at [82, 321] on input "checkbox" at bounding box center [84, 321] width 13 height 13
checkbox input "true"
type input "0abba288-c72a-4b93-813e-3a8eff0934e8,763db545-d8c0-4000-9487-e260caa7ec8d,1c0e3…"
click at [90, 283] on input "checkbox" at bounding box center [84, 288] width 13 height 13
checkbox input "true"
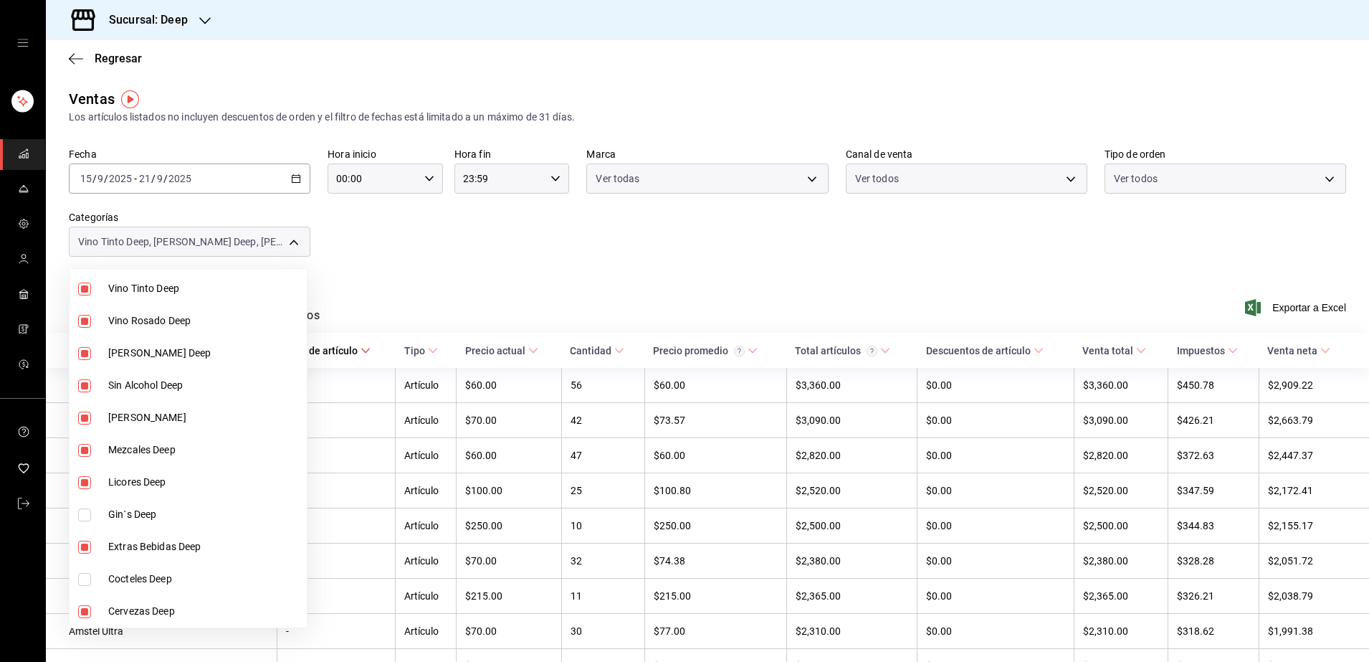
type input "0abba288-c72a-4b93-813e-3a8eff0934e8,763db545-d8c0-4000-9487-e260caa7ec8d,1c0e3…"
click at [86, 447] on input "checkbox" at bounding box center [84, 447] width 13 height 13
checkbox input "true"
type input "0abba288-c72a-4b93-813e-3a8eff0934e8,763db545-d8c0-4000-9487-e260caa7ec8d,1c0e3…"
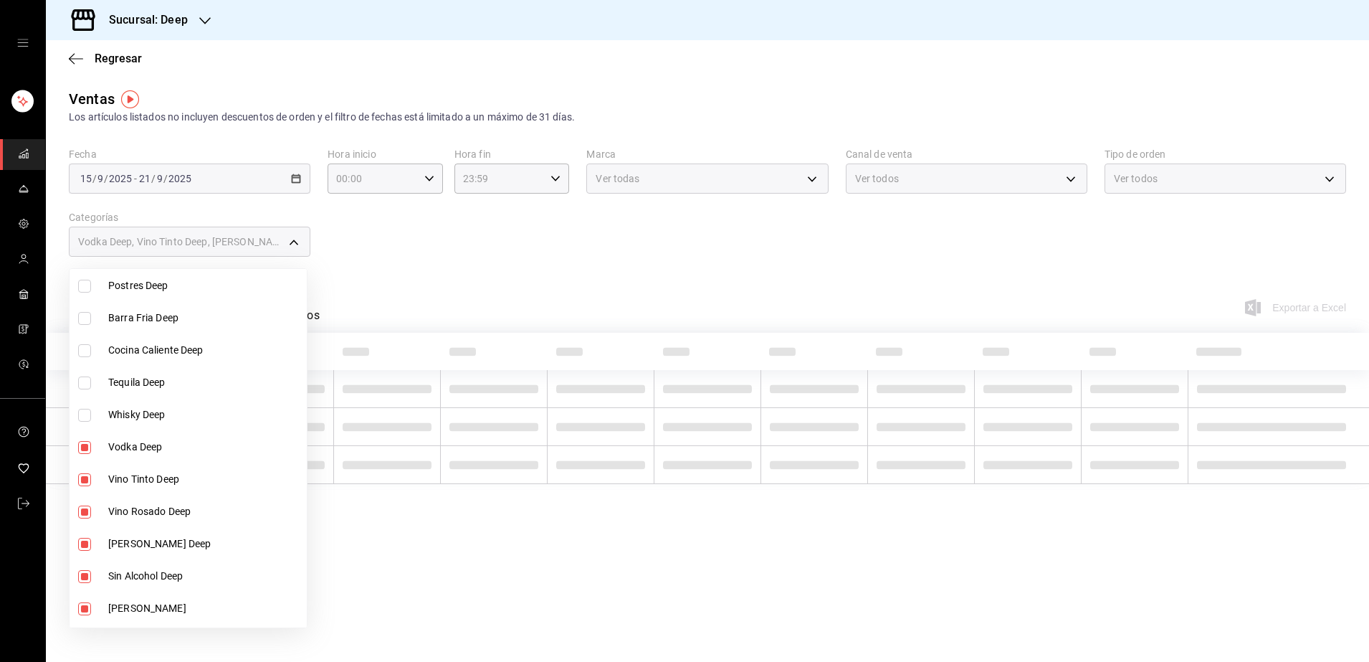
click at [85, 414] on input "checkbox" at bounding box center [84, 415] width 13 height 13
checkbox input "true"
type input "0abba288-c72a-4b93-813e-3a8eff0934e8,763db545-d8c0-4000-9487-e260caa7ec8d,1c0e3…"
click at [84, 380] on input "checkbox" at bounding box center [84, 382] width 13 height 13
checkbox input "true"
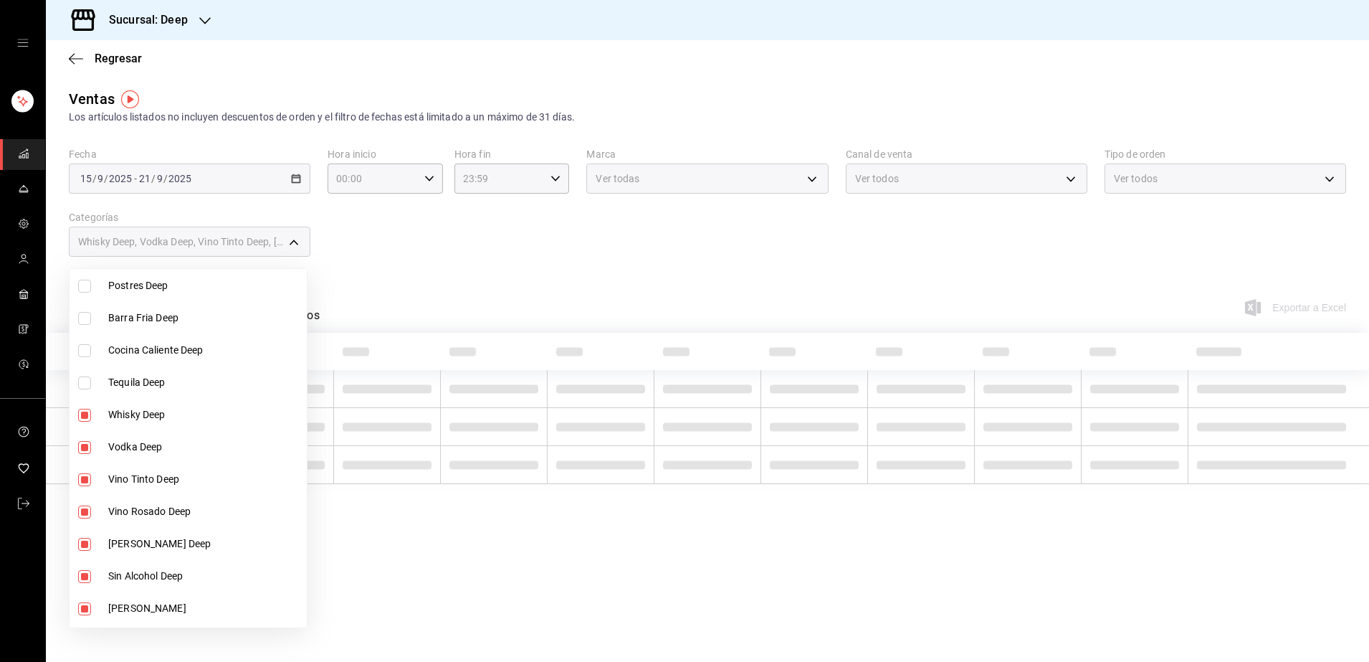
type input "0abba288-c72a-4b93-813e-3a8eff0934e8,763db545-d8c0-4000-9487-e260caa7ec8d,1c0e3…"
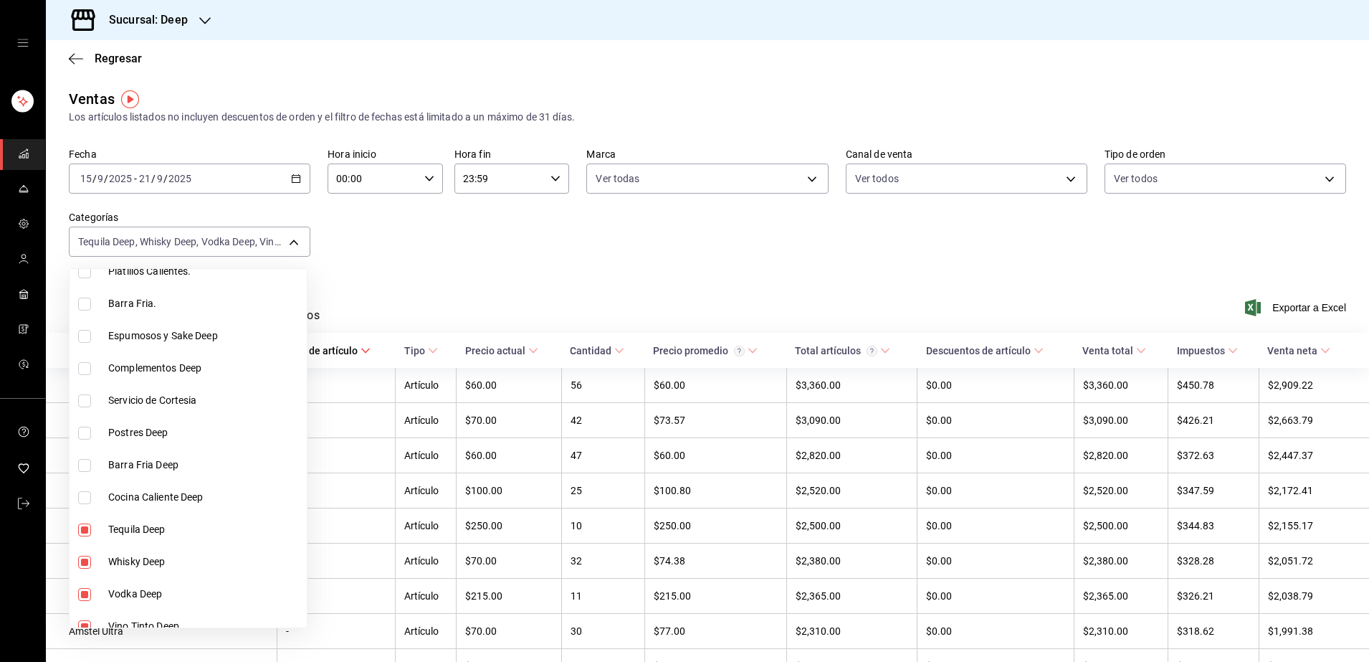
scroll to position [183, 0]
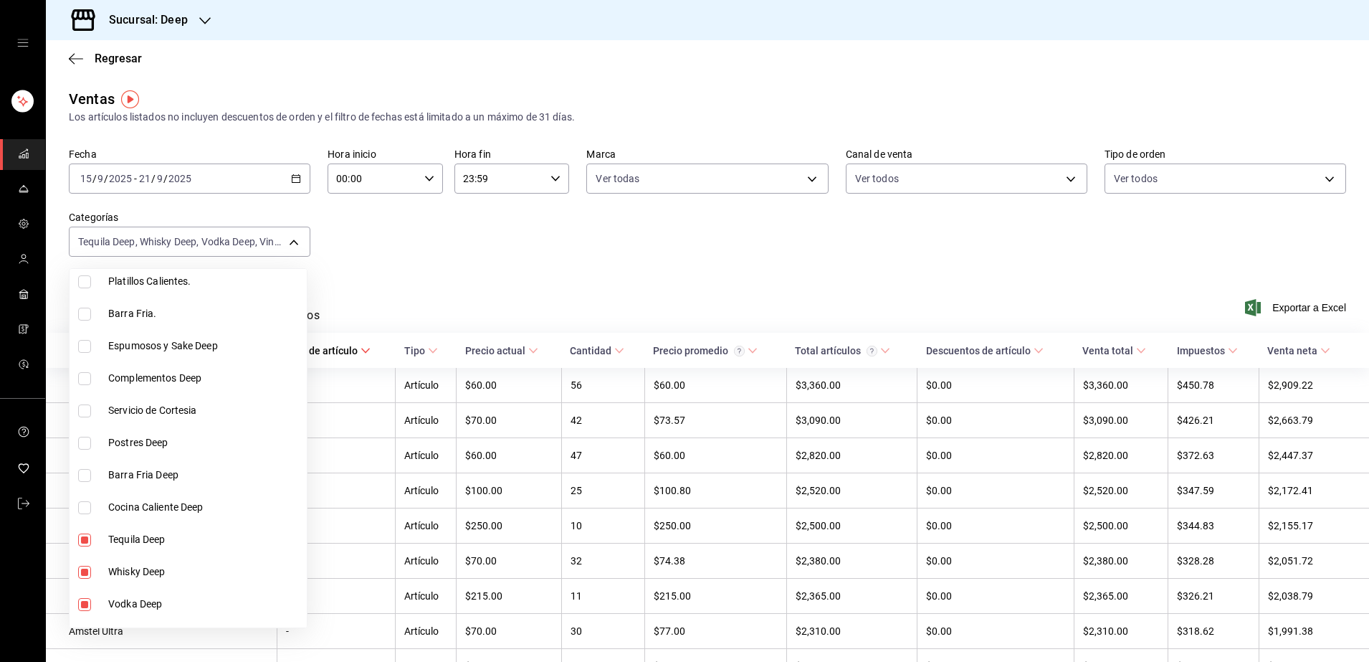
click at [83, 347] on input "checkbox" at bounding box center [84, 346] width 13 height 13
checkbox input "true"
type input "0abba288-c72a-4b93-813e-3a8eff0934e8,763db545-d8c0-4000-9487-e260caa7ec8d,1c0e3…"
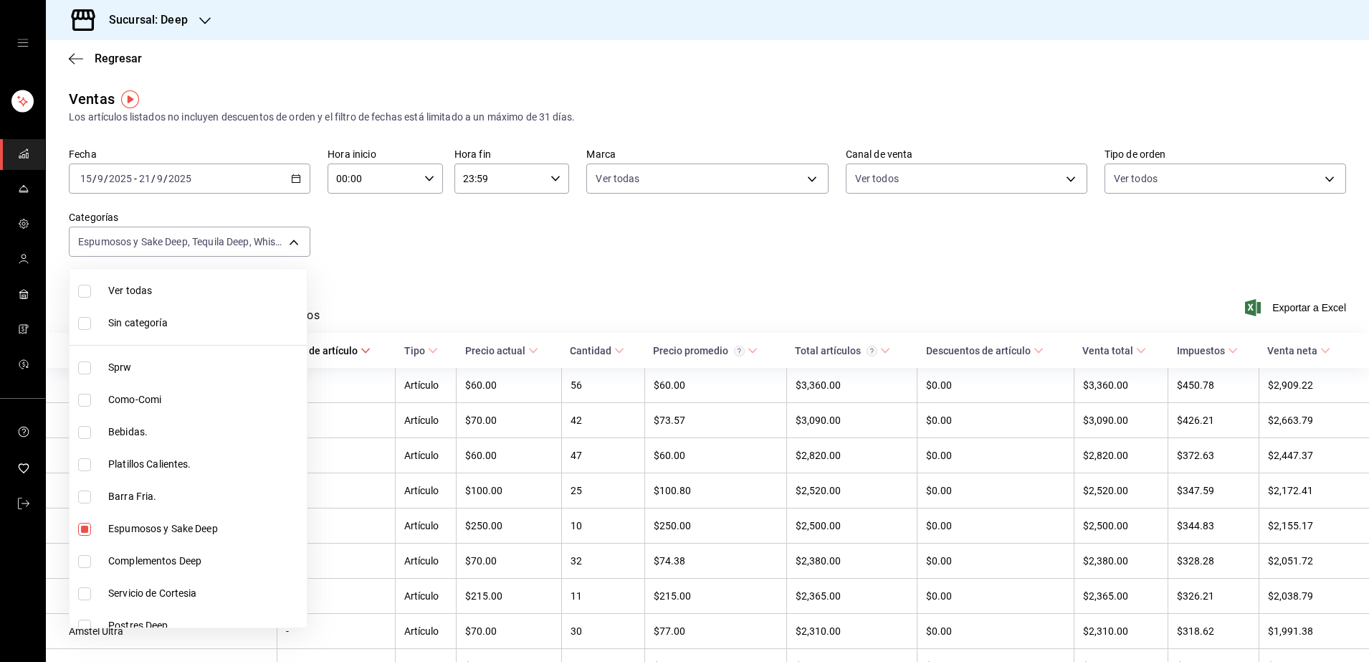
click at [569, 280] on div at bounding box center [684, 331] width 1369 height 662
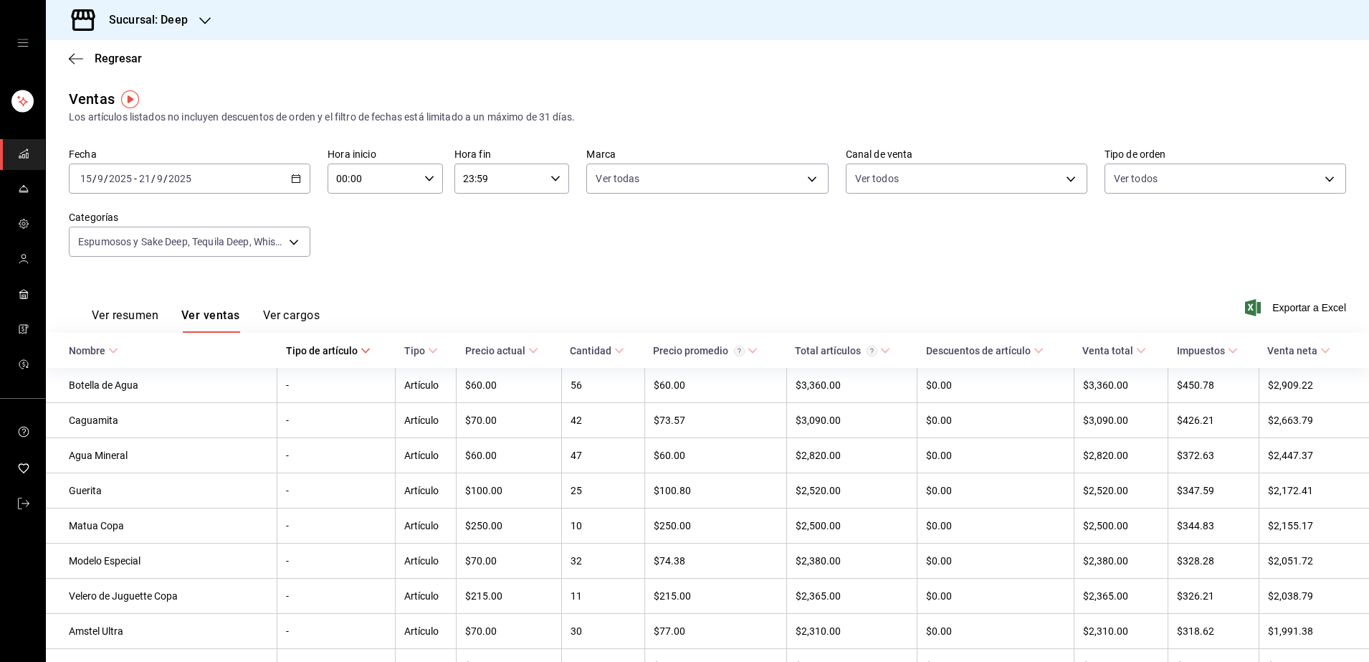
click at [137, 319] on button "Ver resumen" at bounding box center [125, 320] width 67 height 24
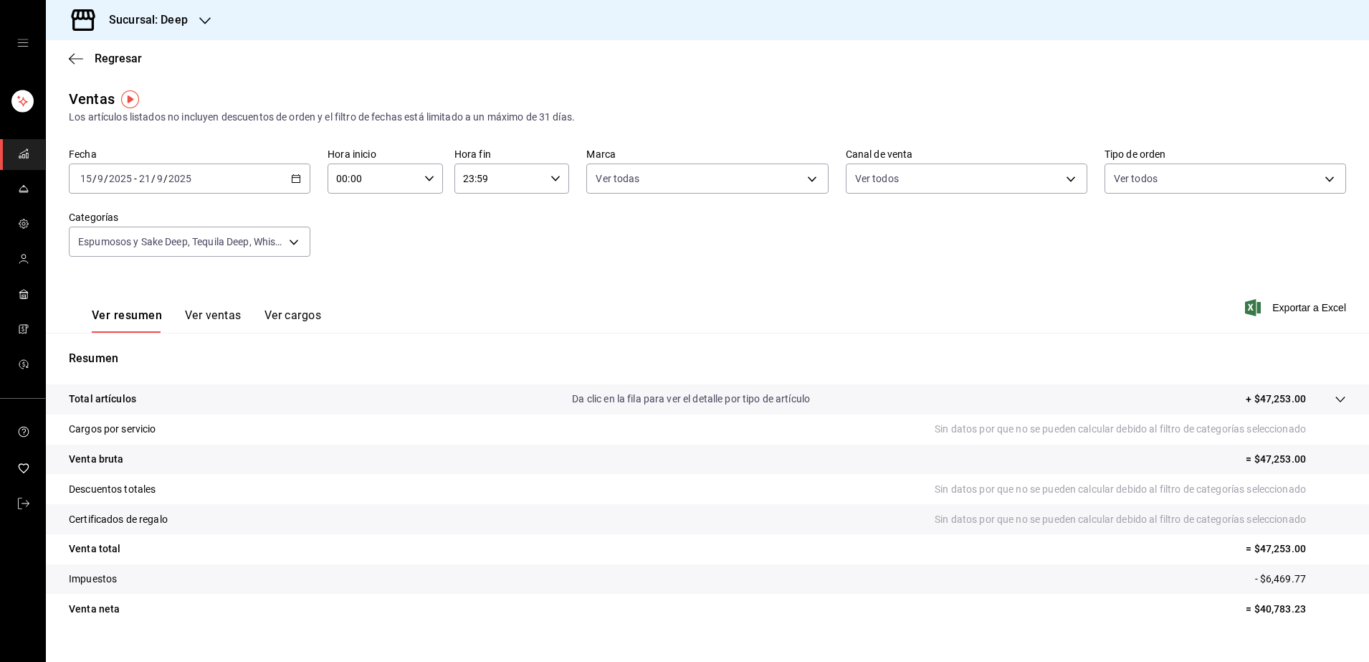
click at [211, 317] on button "Ver ventas" at bounding box center [213, 320] width 57 height 24
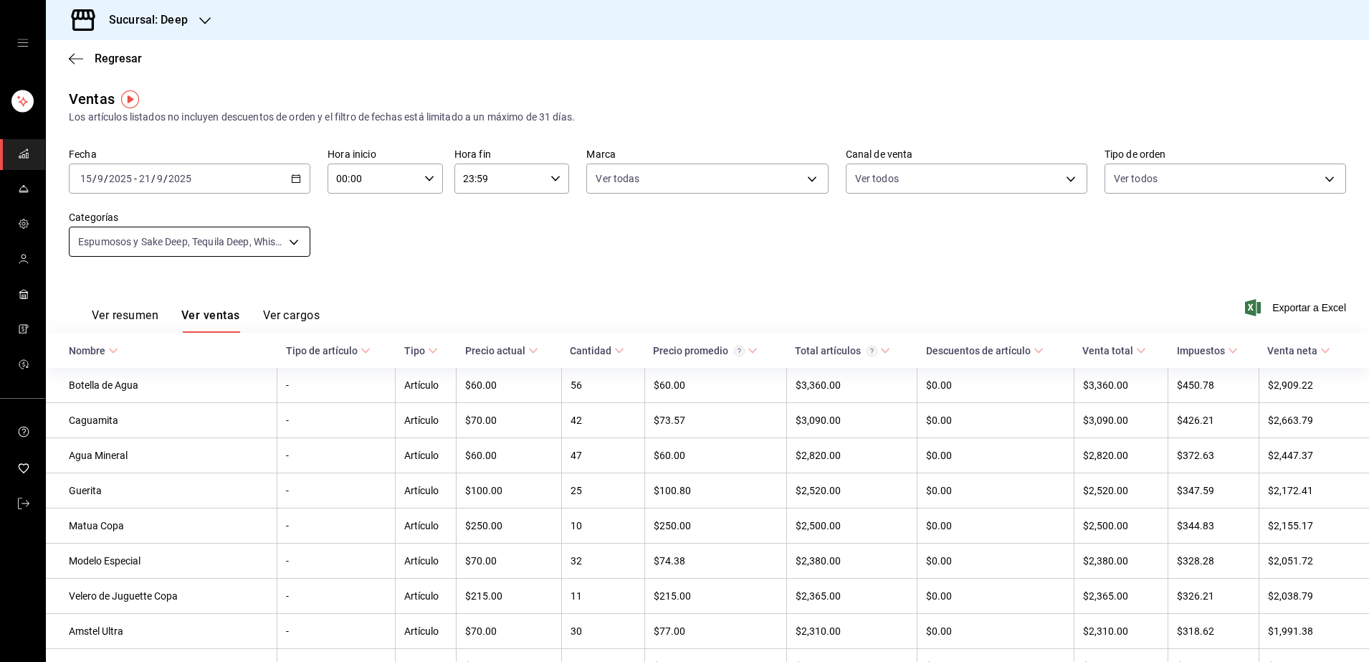
click at [292, 242] on body "Sucursal: Deep Regresar Ventas Los artículos listados no incluyen descuentos de…" at bounding box center [684, 331] width 1369 height 662
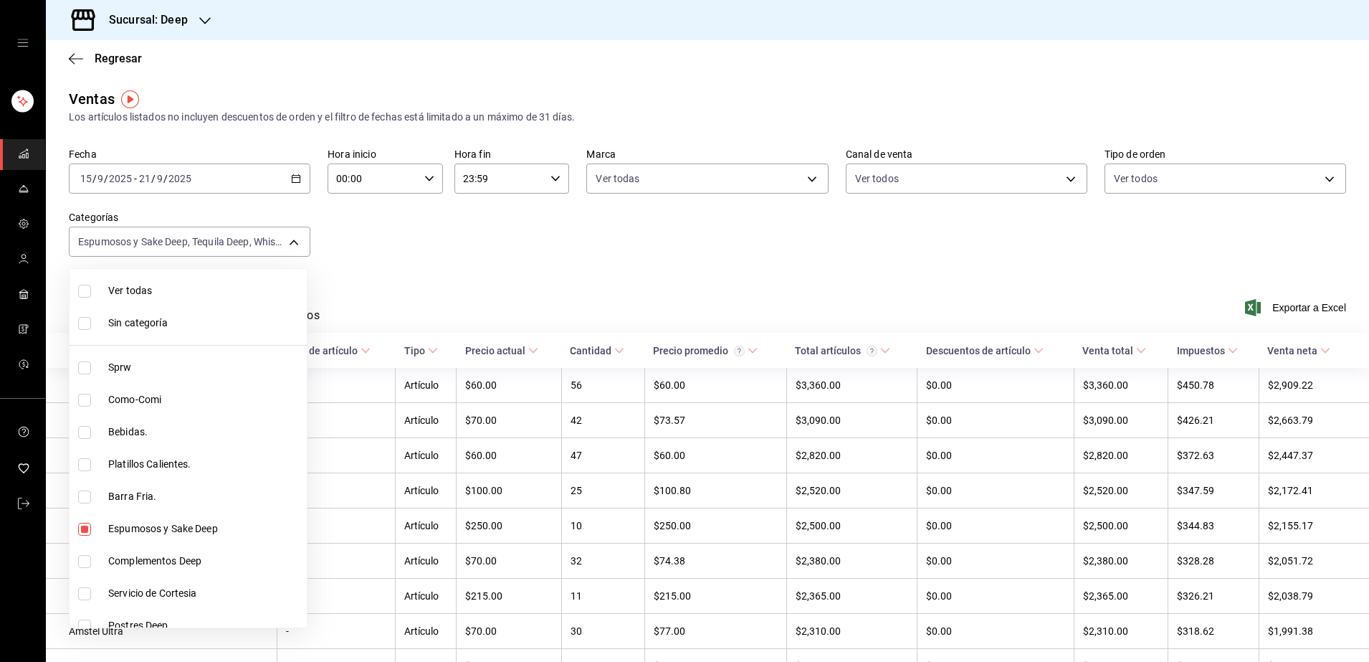
click at [85, 464] on input "checkbox" at bounding box center [84, 464] width 13 height 13
checkbox input "true"
type input "0abba288-c72a-4b93-813e-3a8eff0934e8,763db545-d8c0-4000-9487-e260caa7ec8d,1c0e3…"
click at [86, 325] on input "checkbox" at bounding box center [84, 323] width 13 height 13
checkbox input "true"
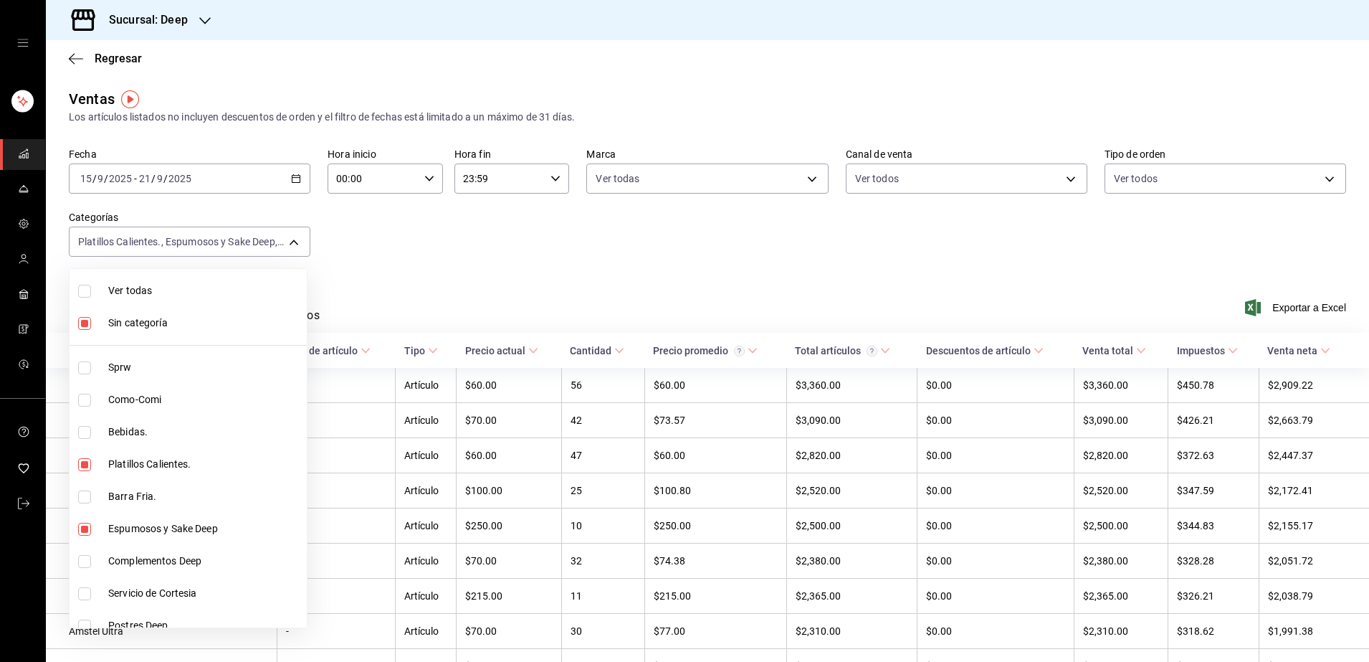
click at [376, 264] on div at bounding box center [684, 331] width 1369 height 662
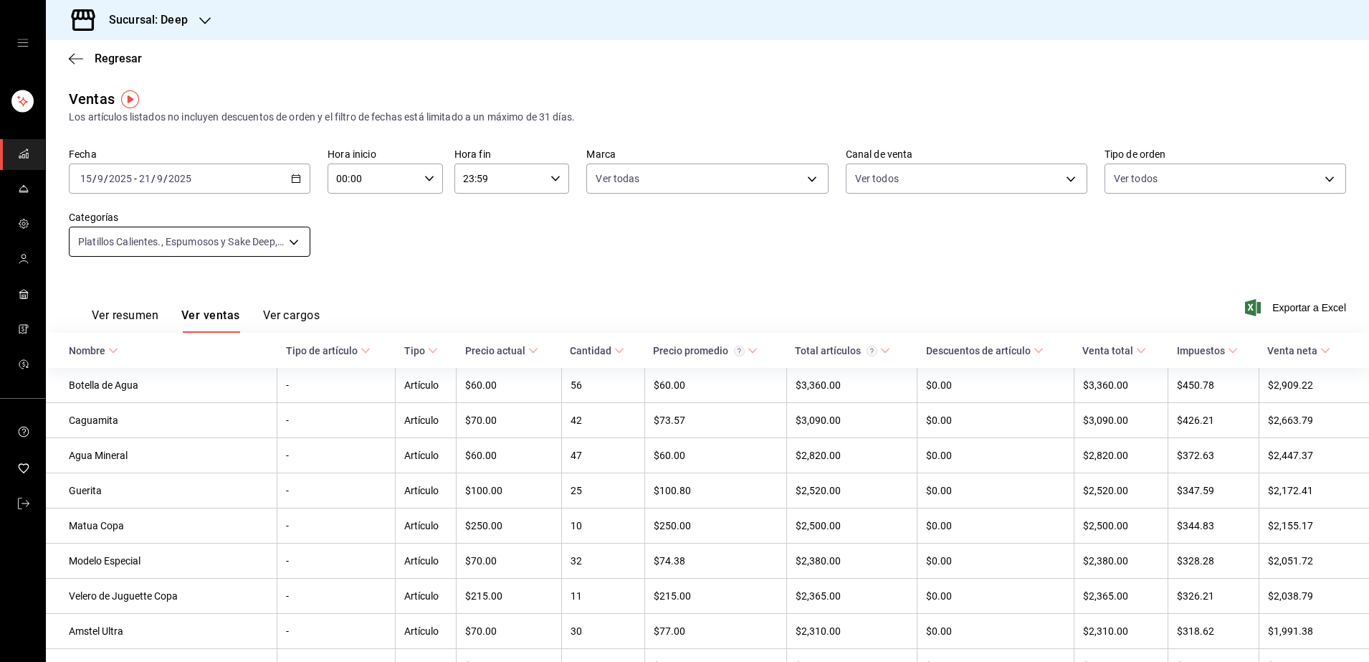
click at [296, 239] on body "Sucursal: Deep Regresar Ventas Los artículos listados no incluyen descuentos de…" at bounding box center [684, 331] width 1369 height 662
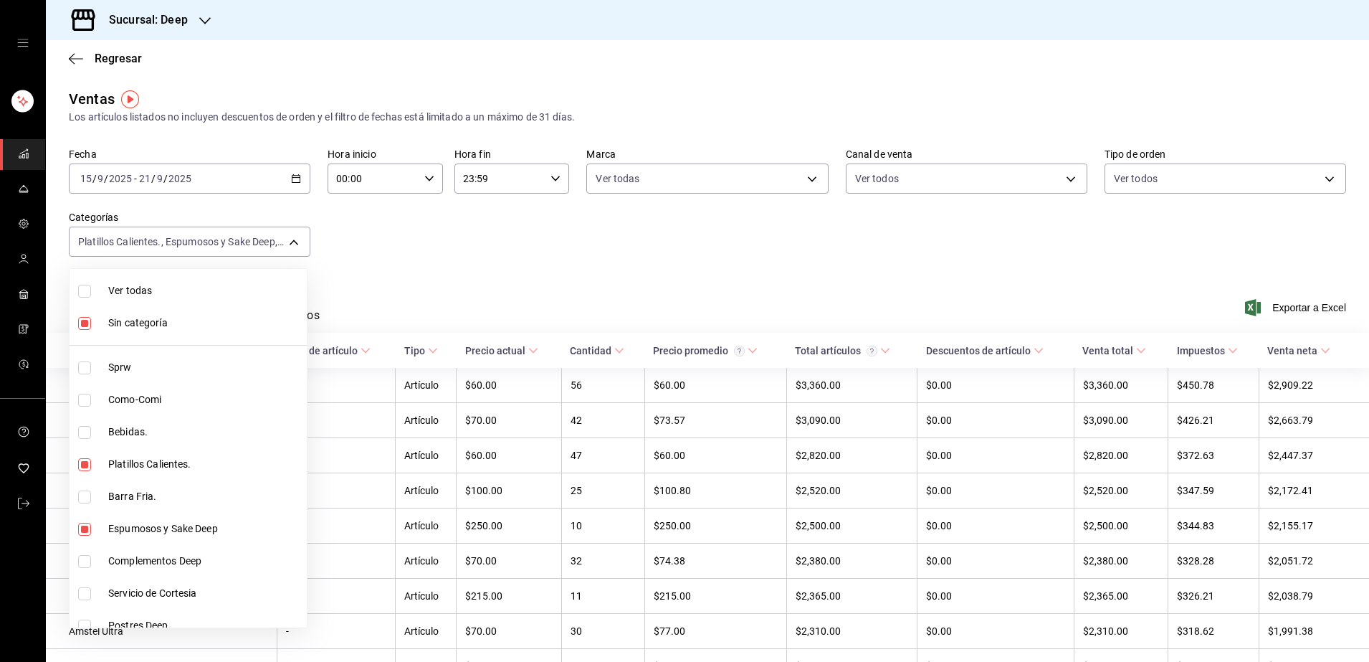
click at [89, 287] on input "checkbox" at bounding box center [84, 291] width 13 height 13
checkbox input "true"
type input "ddb230fc-2149-46a3-9158-6941609bcea4,37b1b8cc-20bc-4ec6-9eb2-fc1007adb248,52e76…"
checkbox input "true"
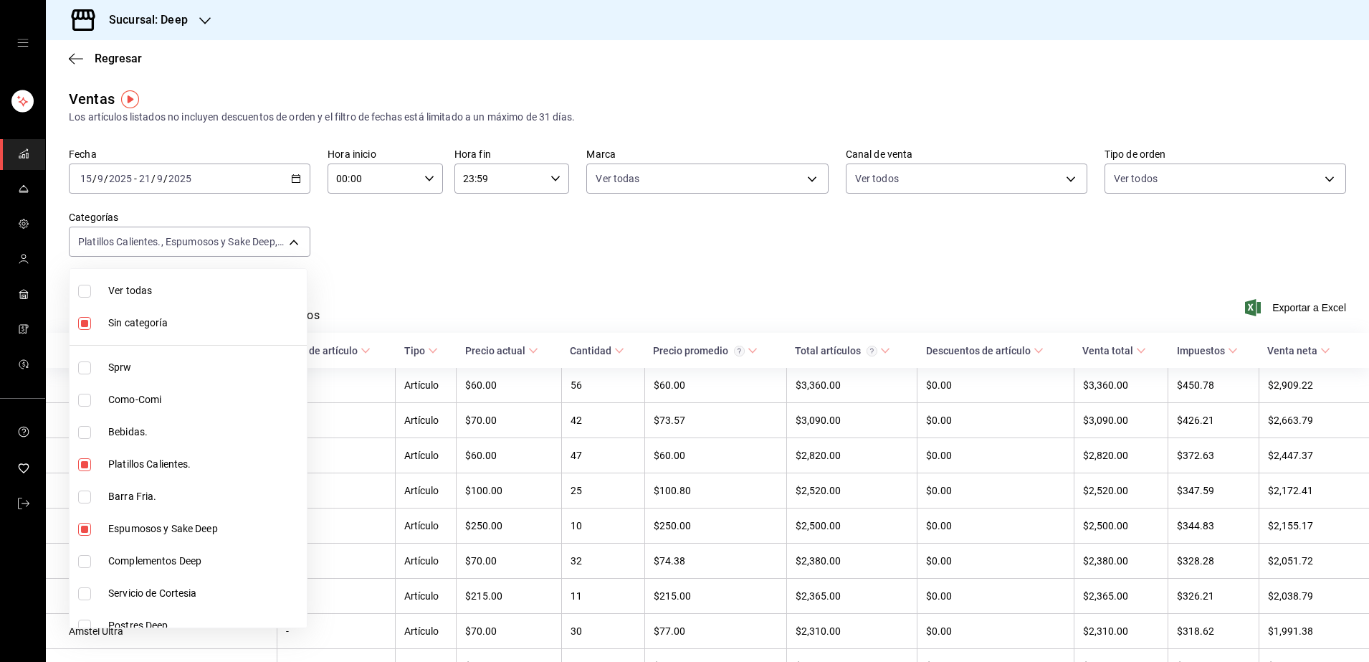
checkbox input "true"
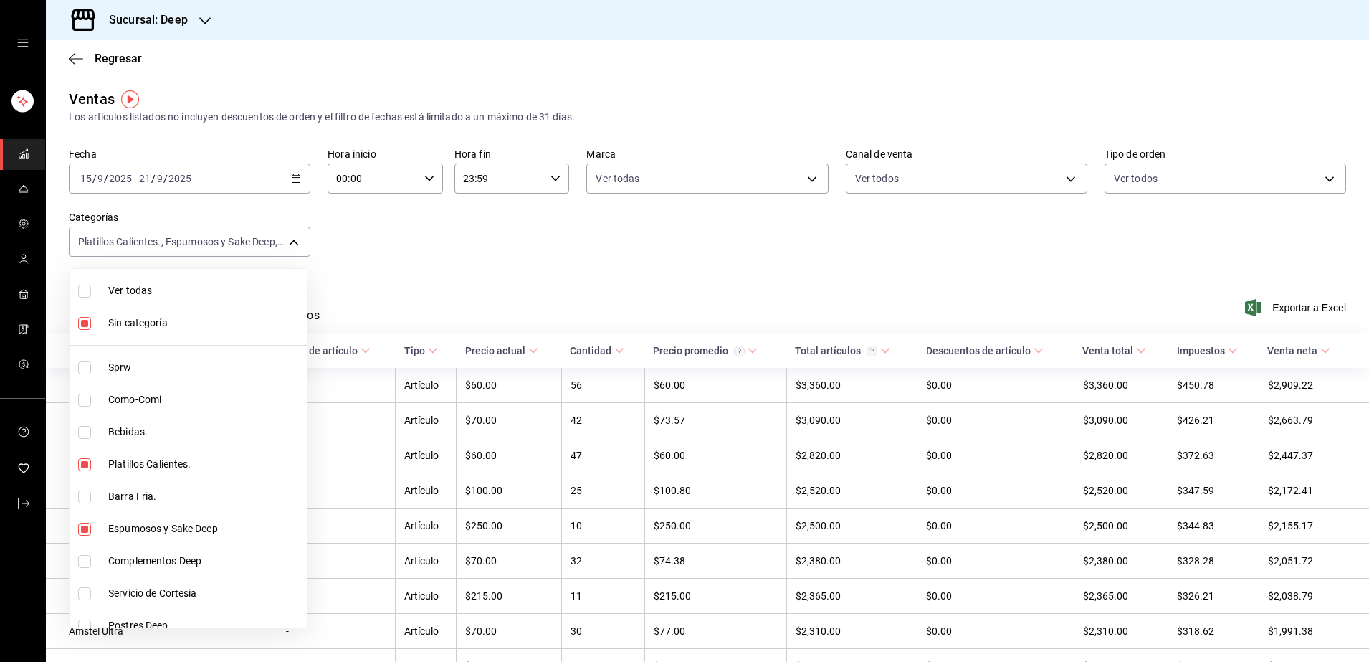
checkbox input "true"
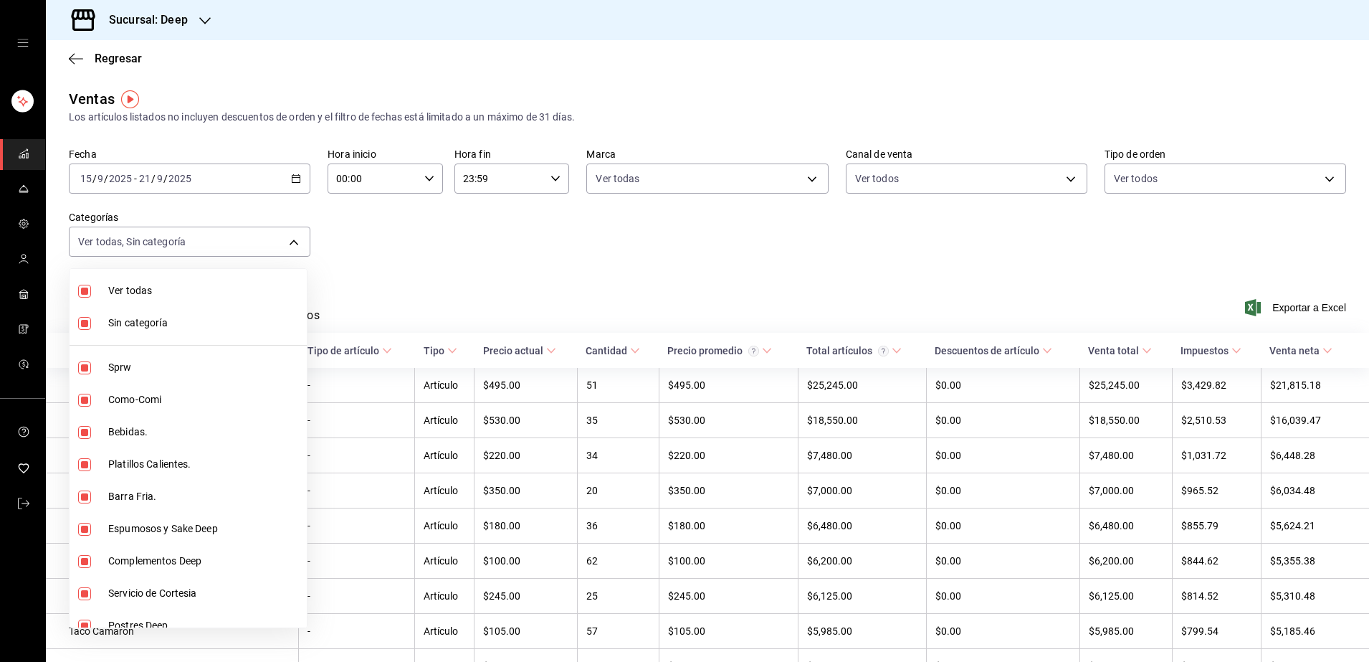
click at [450, 278] on div at bounding box center [684, 331] width 1369 height 662
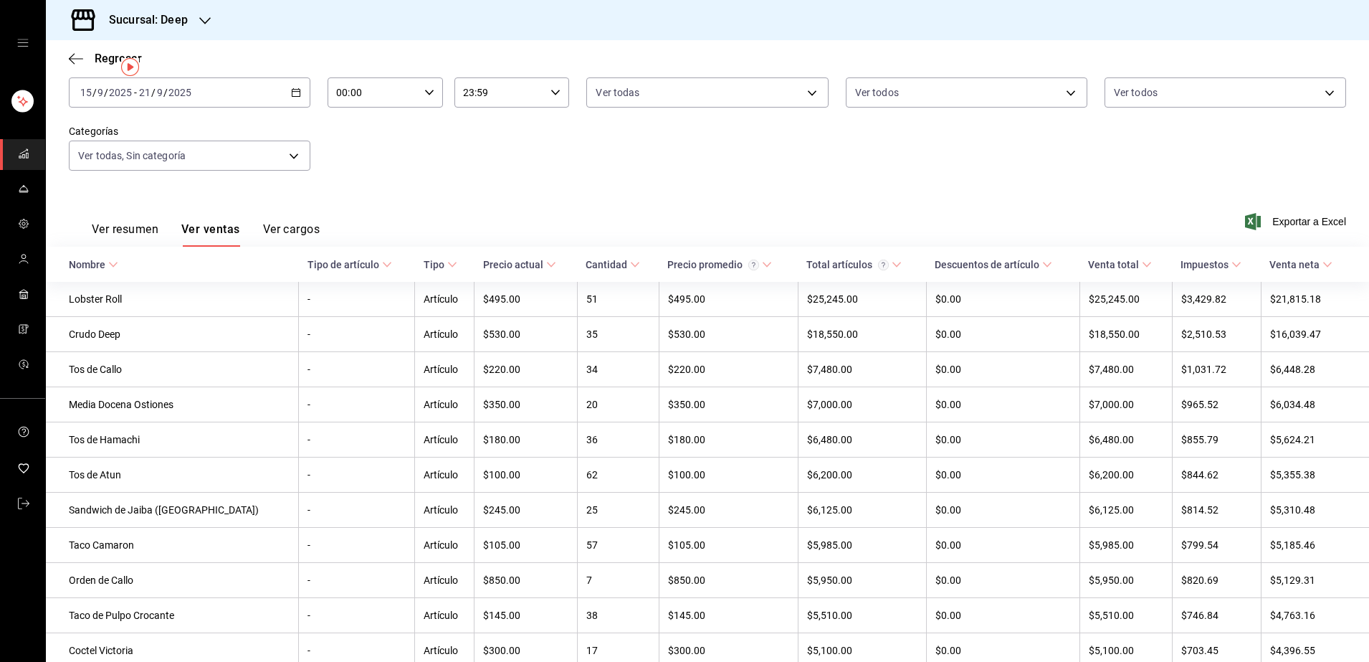
scroll to position [28, 0]
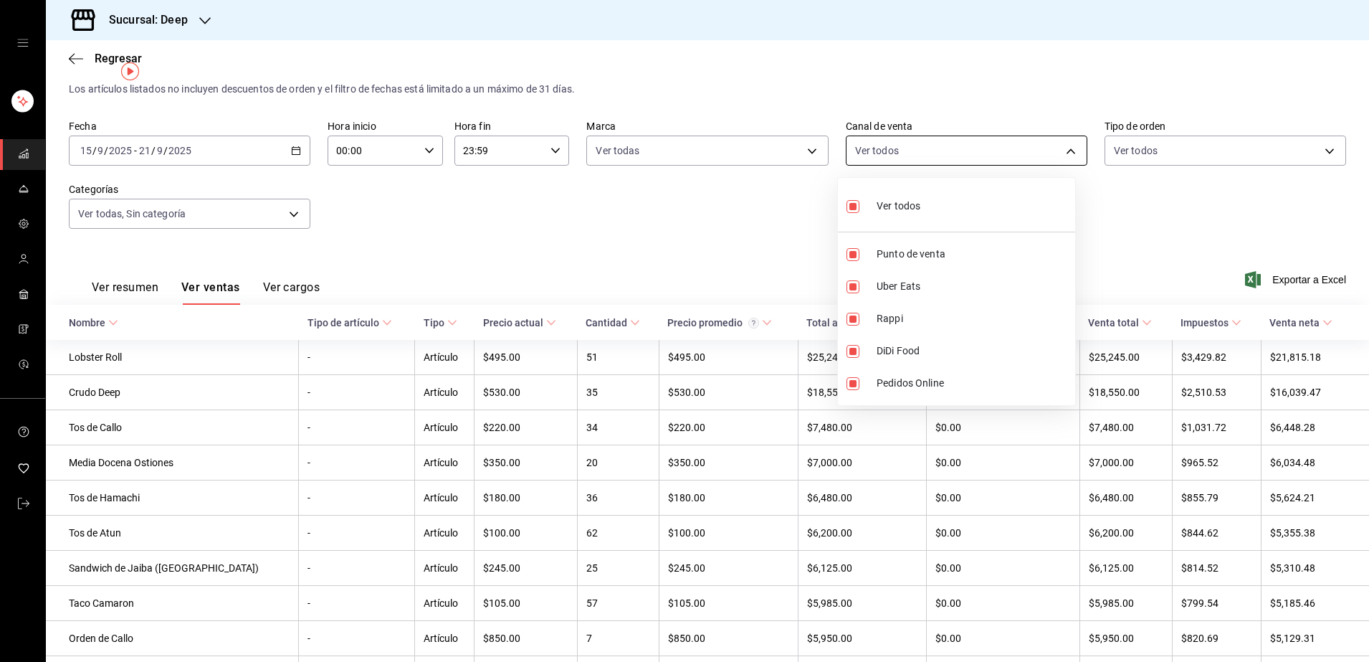
click at [1058, 152] on body "Sucursal: Deep Regresar Ventas Los artículos listados no incluyen descuentos de…" at bounding box center [684, 331] width 1369 height 662
click at [855, 209] on input "checkbox" at bounding box center [853, 206] width 13 height 13
checkbox input "false"
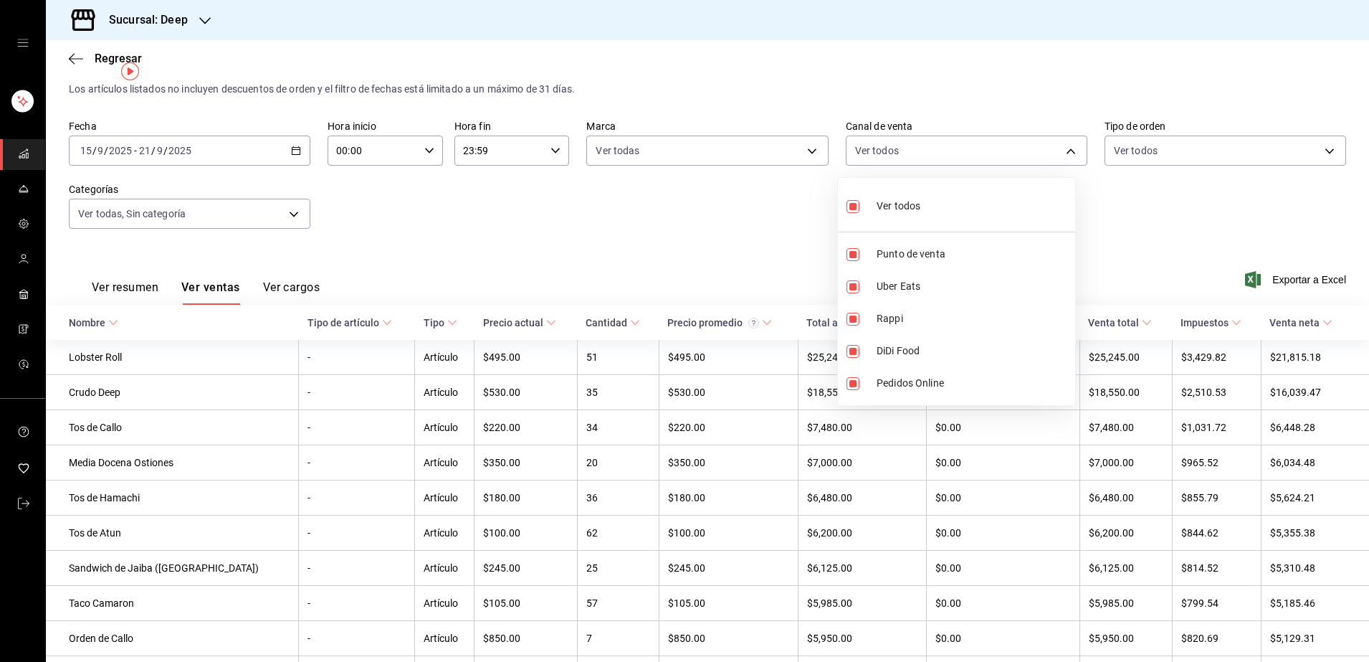
checkbox input "false"
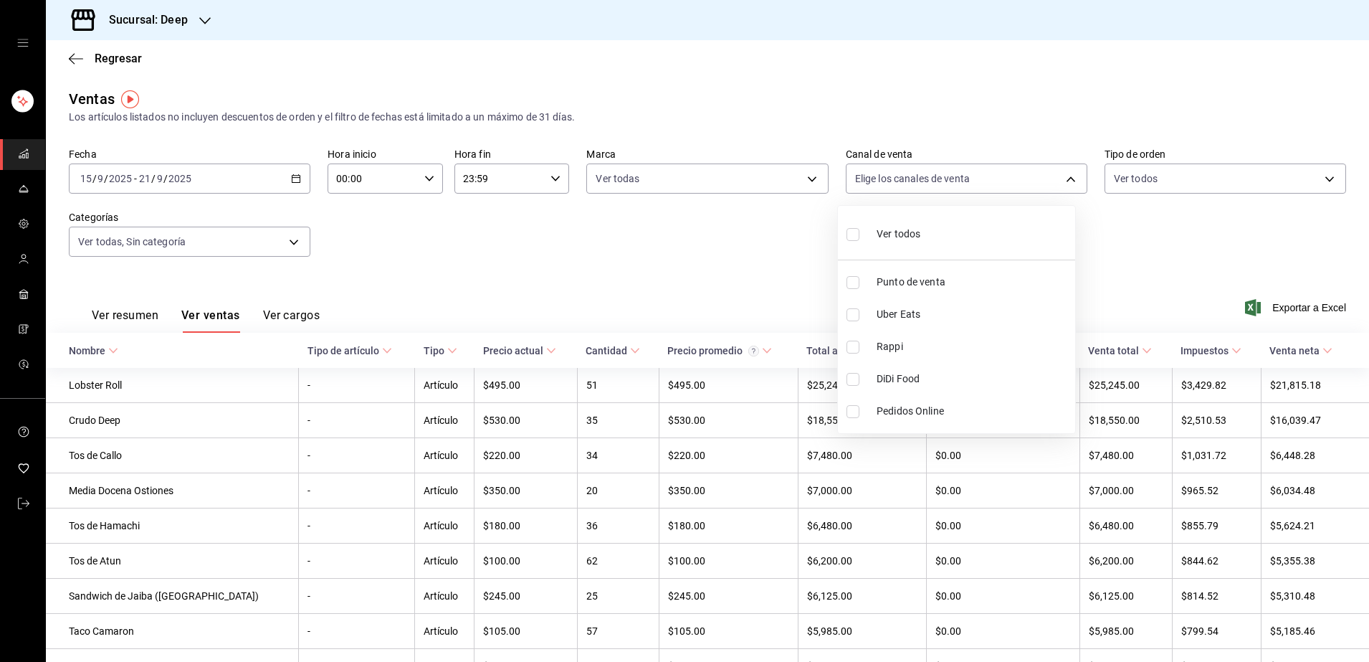
click at [1317, 185] on div at bounding box center [684, 331] width 1369 height 662
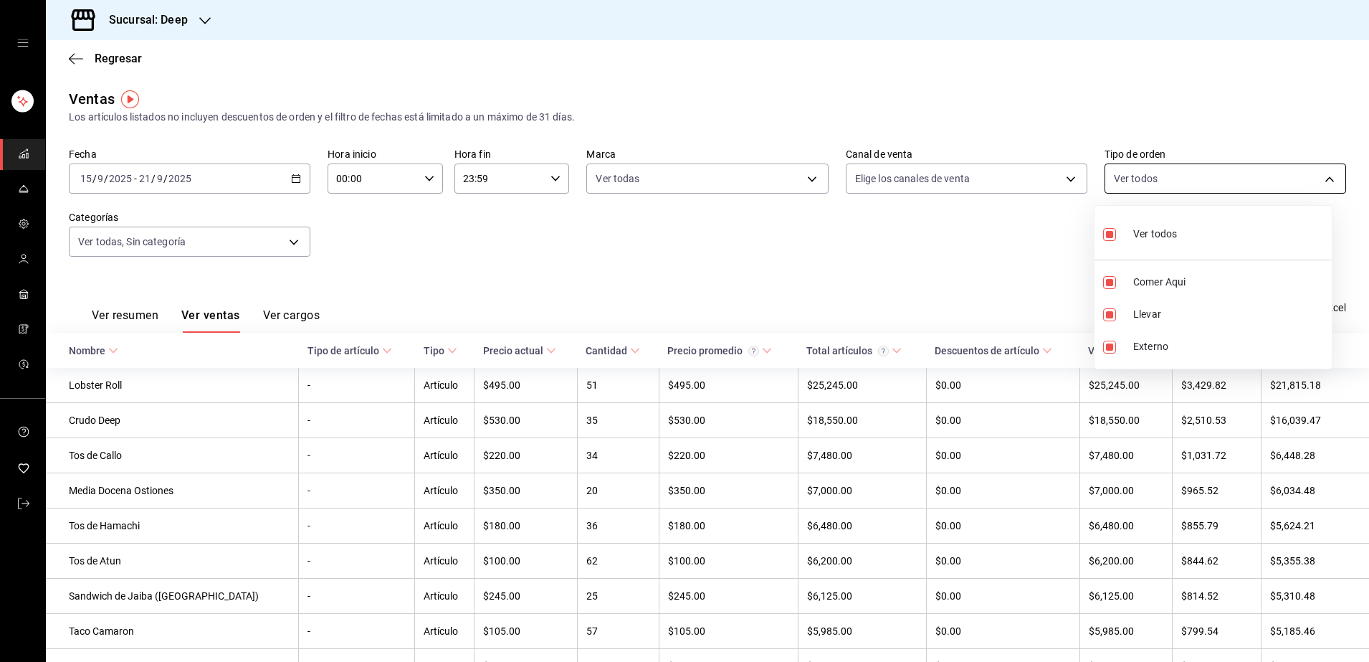
click at [1316, 172] on body "Sucursal: Deep Regresar Ventas Los artículos listados no incluyen descuentos de…" at bounding box center [684, 331] width 1369 height 662
click at [1107, 232] on input "checkbox" at bounding box center [1109, 234] width 13 height 13
checkbox input "false"
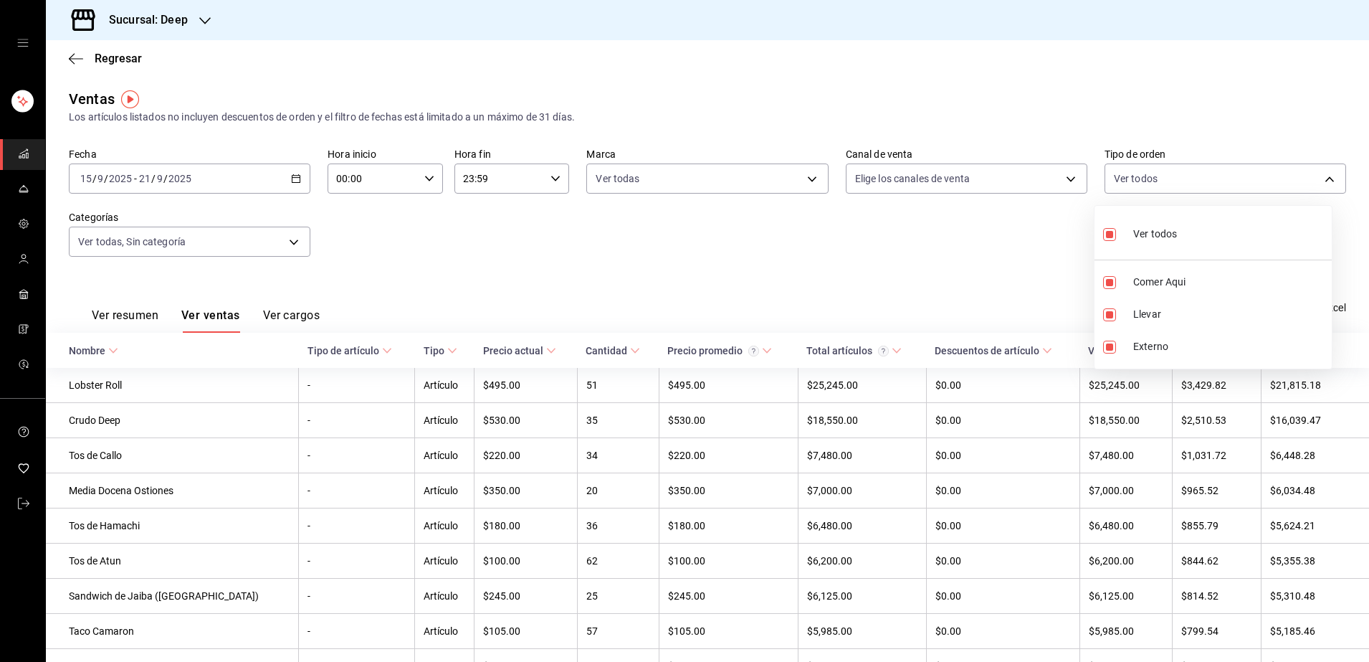
checkbox input "false"
click at [993, 262] on div at bounding box center [684, 331] width 1369 height 662
click at [382, 351] on icon at bounding box center [387, 350] width 10 height 10
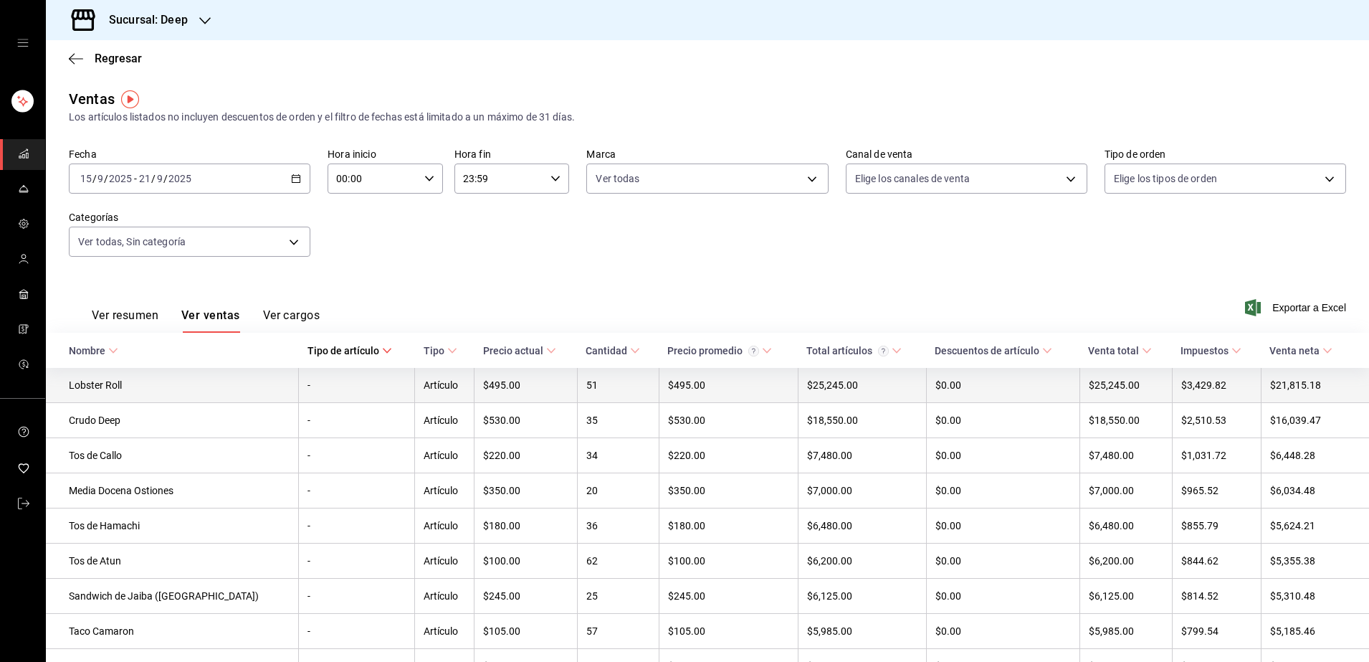
click at [436, 391] on td "Artículo" at bounding box center [444, 385] width 59 height 35
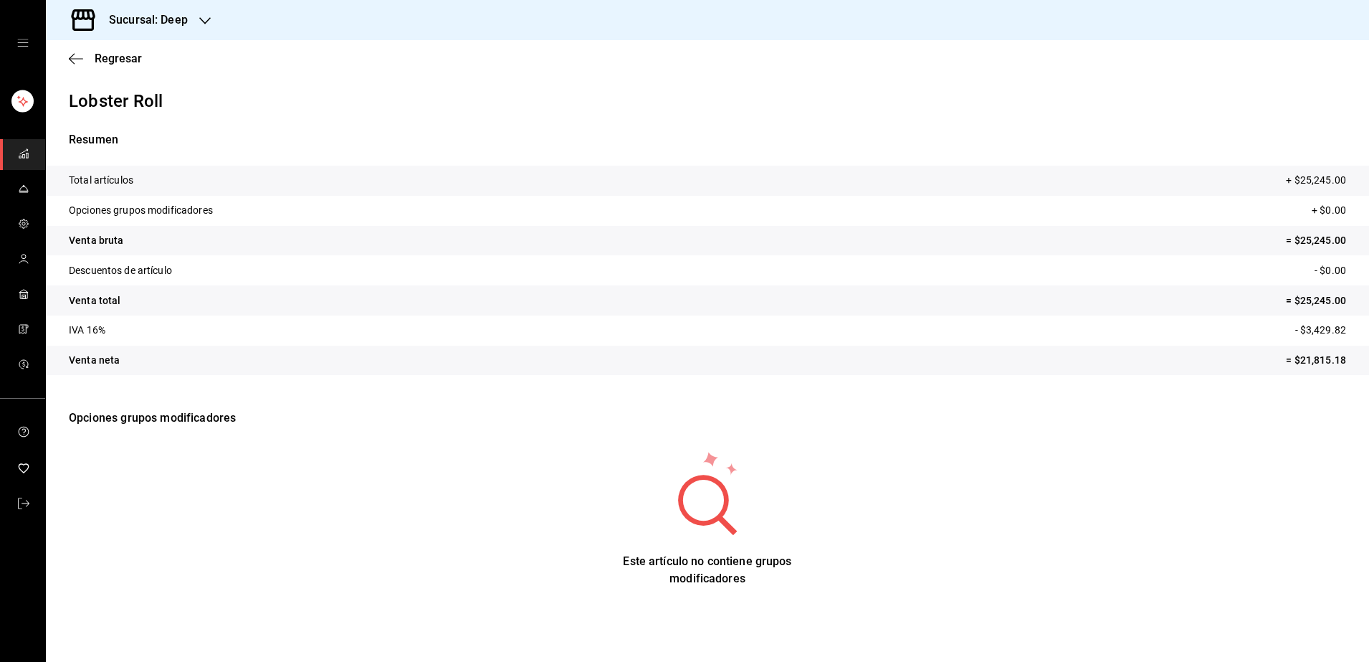
click at [643, 500] on icon at bounding box center [708, 492] width 140 height 86
click at [77, 61] on icon "button" at bounding box center [76, 58] width 14 height 13
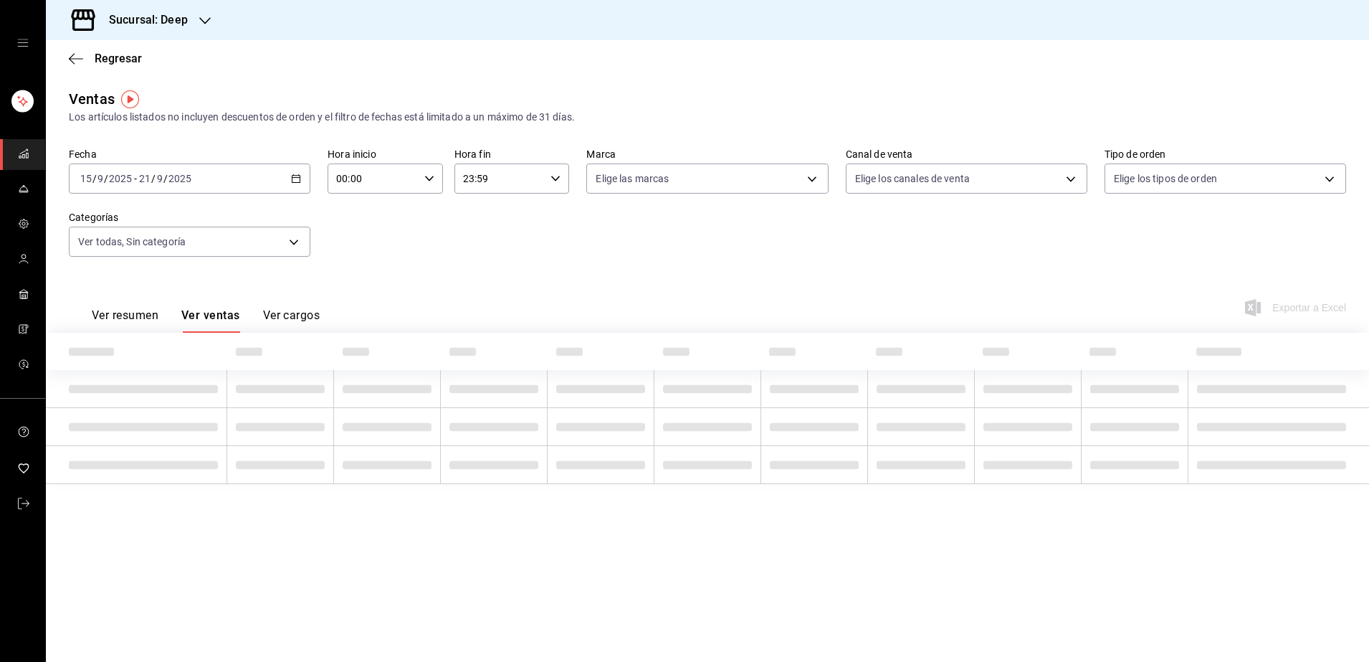
type input "ddb230fc-2149-46a3-9158-6941609bcea4,37b1b8cc-20bc-4ec6-9eb2-fc1007adb248,52e76…"
type input "4a277d3d-b871-4e54-9010-bb562c7bff6e"
